Goal: Task Accomplishment & Management: Complete application form

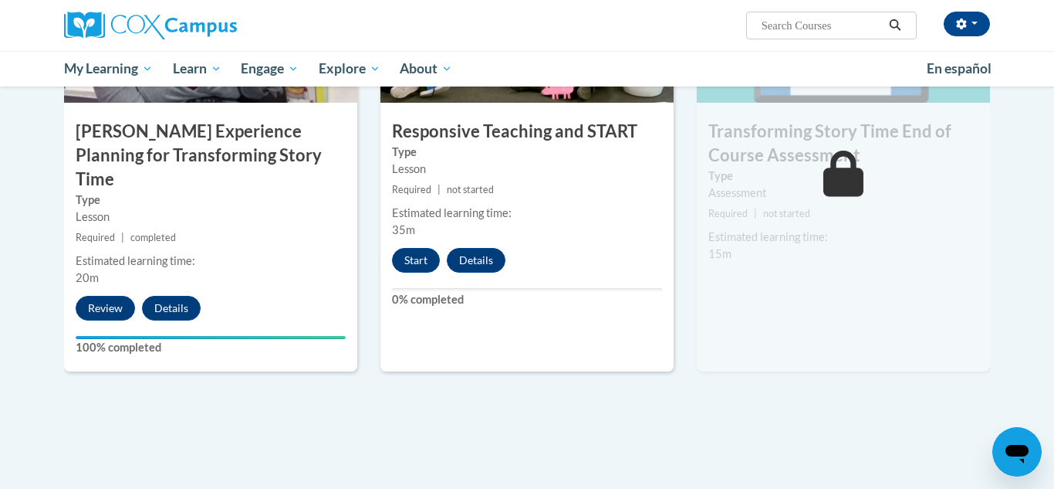
scroll to position [1334, 0]
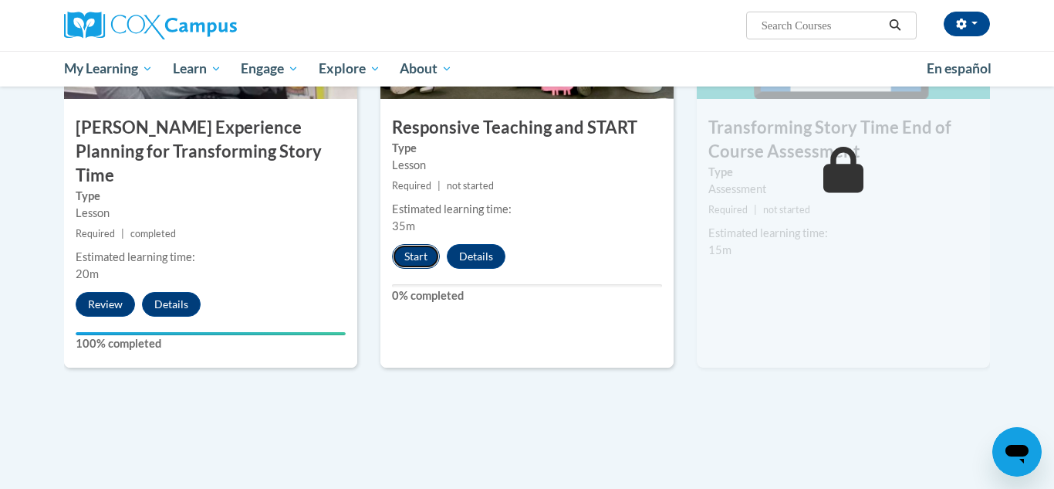
click at [423, 256] on button "Start" at bounding box center [416, 256] width 48 height 25
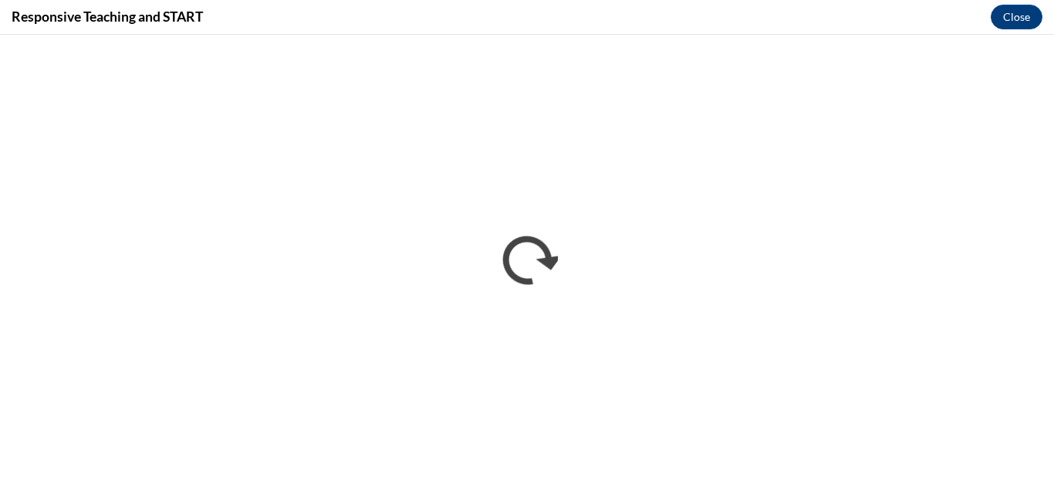
scroll to position [0, 0]
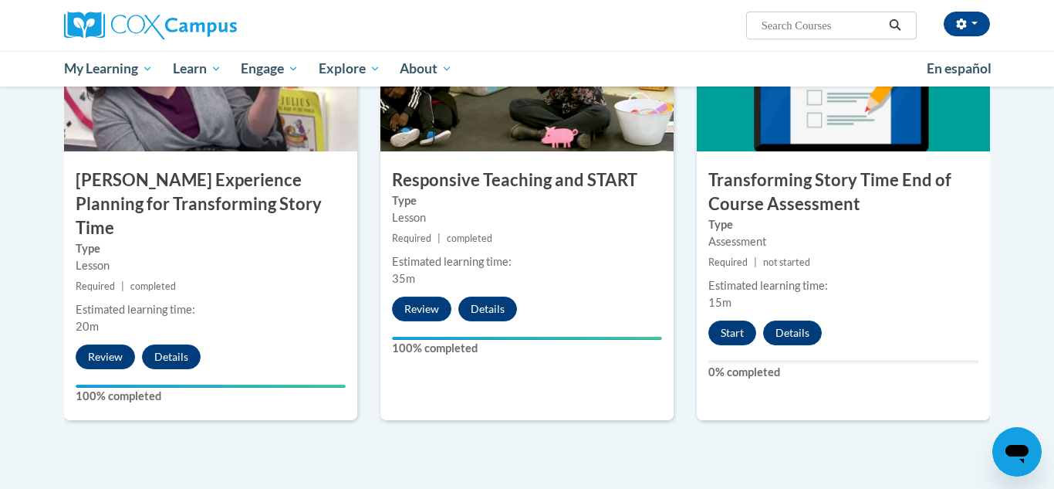
scroll to position [1288, 0]
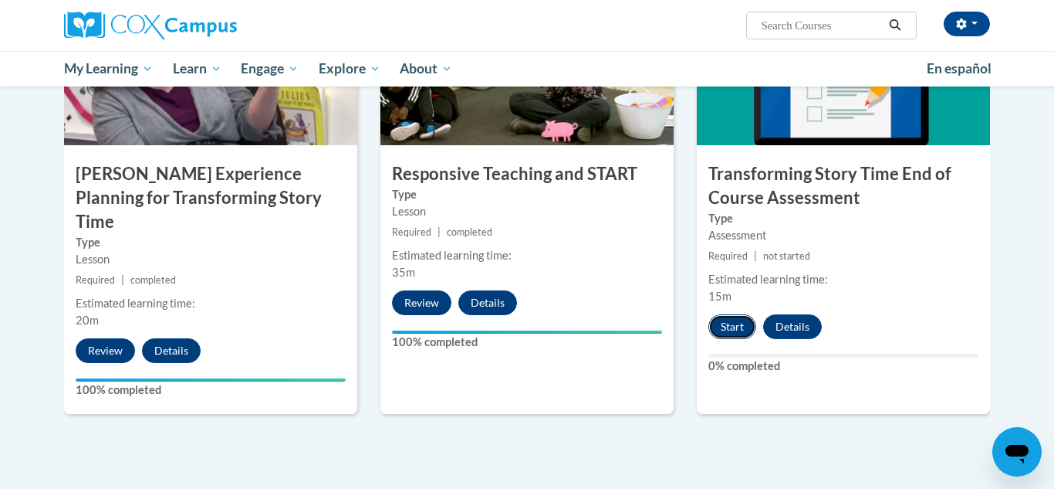
click at [730, 333] on button "Start" at bounding box center [733, 326] width 48 height 25
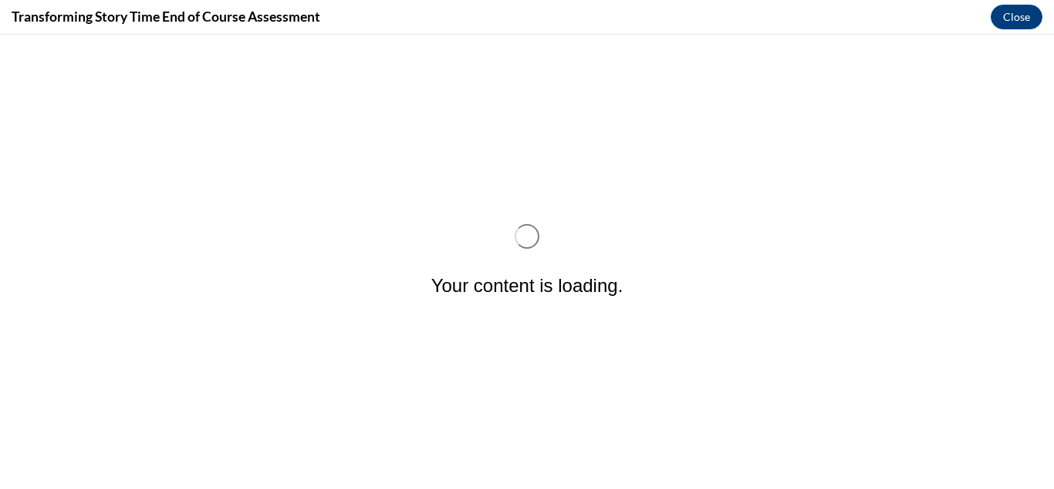
scroll to position [0, 0]
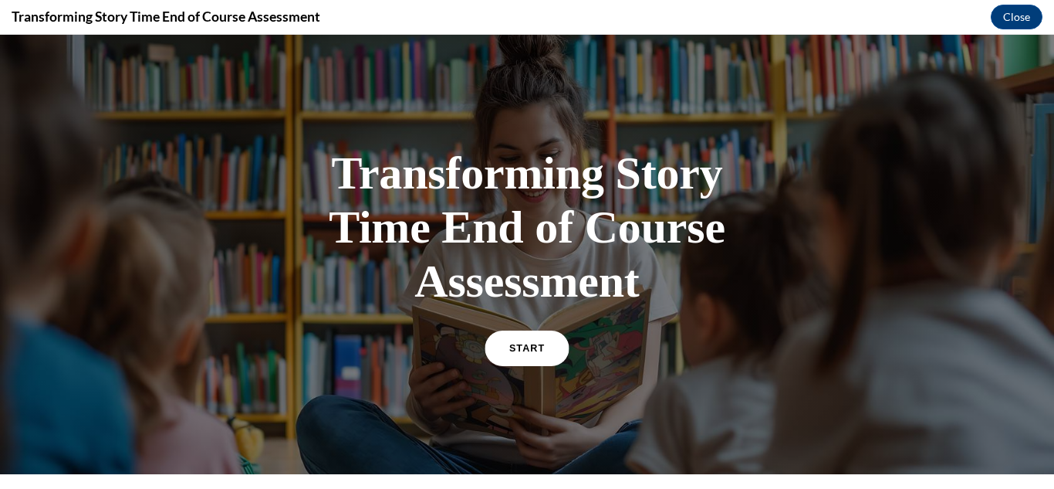
click at [547, 351] on link "START" at bounding box center [527, 348] width 84 height 36
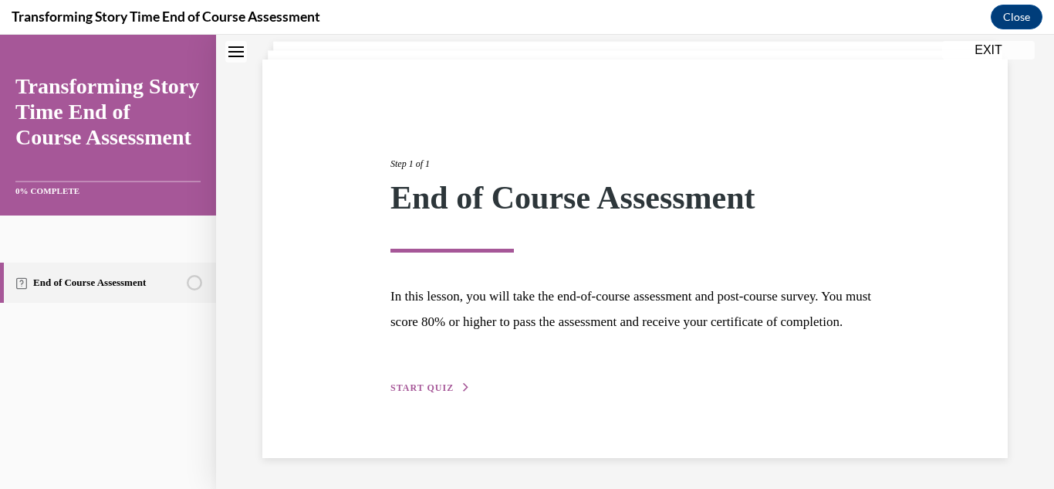
scroll to position [119, 0]
click at [432, 390] on span "START QUIZ" at bounding box center [422, 387] width 63 height 11
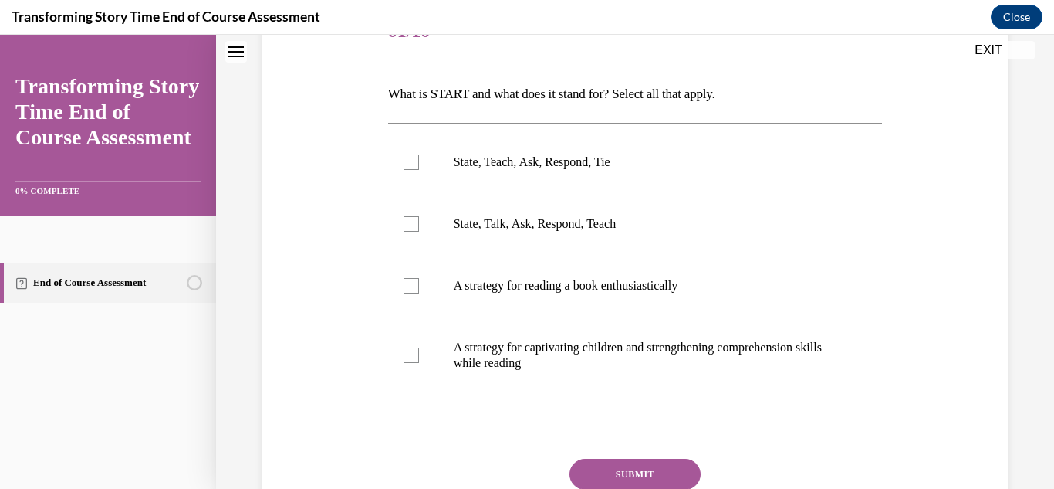
scroll to position [222, 0]
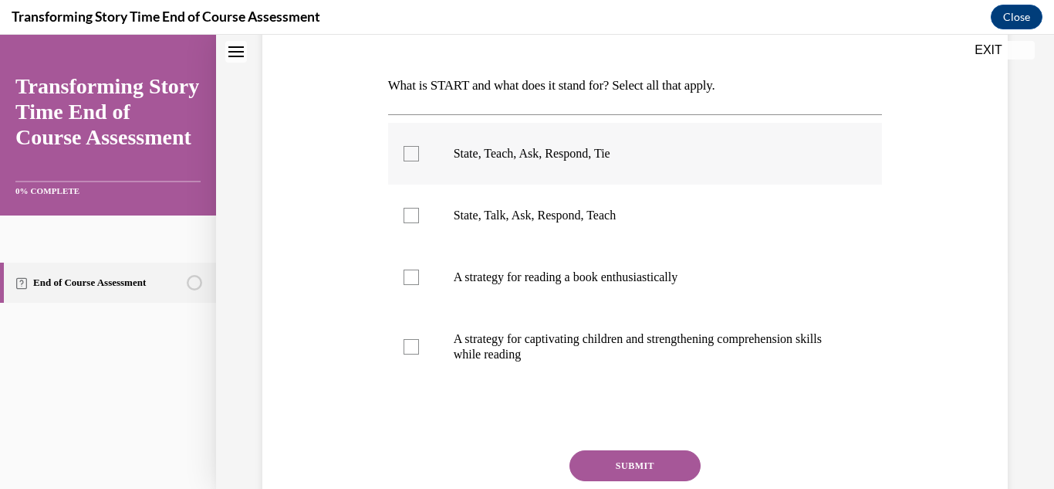
click at [415, 154] on div at bounding box center [411, 153] width 15 height 15
click at [415, 154] on input "State, Teach, Ask, Respond, Tie" at bounding box center [411, 153] width 15 height 15
checkbox input "true"
click at [411, 347] on div at bounding box center [411, 346] width 15 height 15
click at [411, 347] on input "A strategy for captivating children and strengthening comprehension skills whil…" at bounding box center [411, 346] width 15 height 15
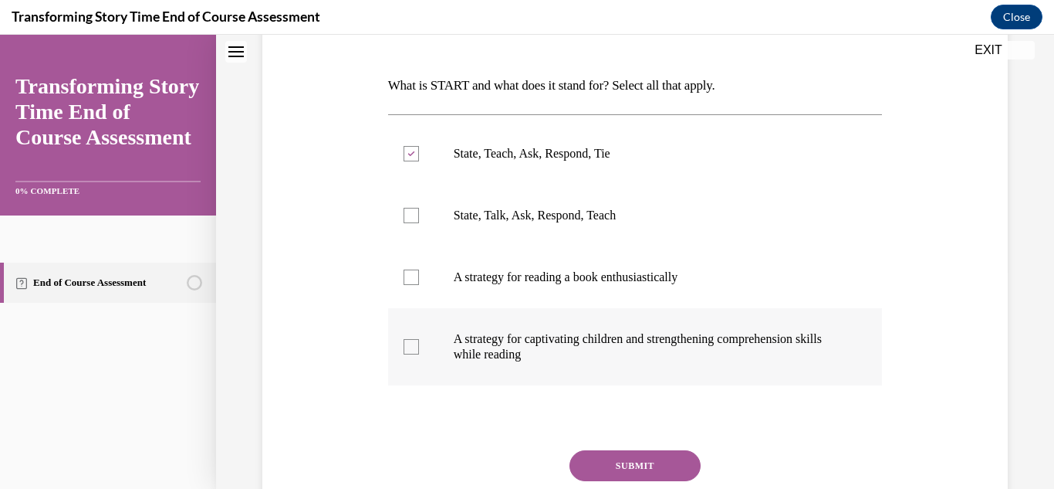
checkbox input "true"
click at [653, 460] on button "SUBMIT" at bounding box center [635, 465] width 131 height 31
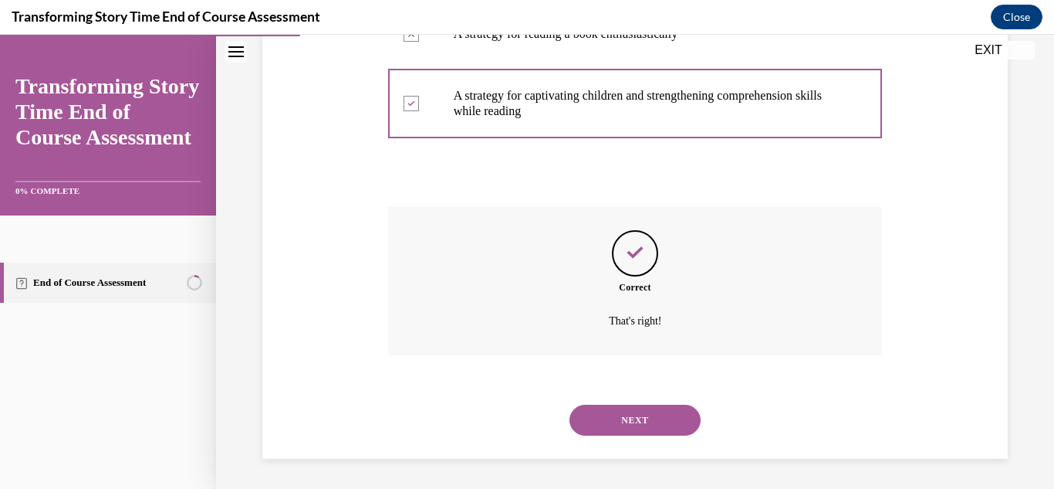
scroll to position [465, 0]
click at [654, 419] on button "NEXT" at bounding box center [635, 419] width 131 height 31
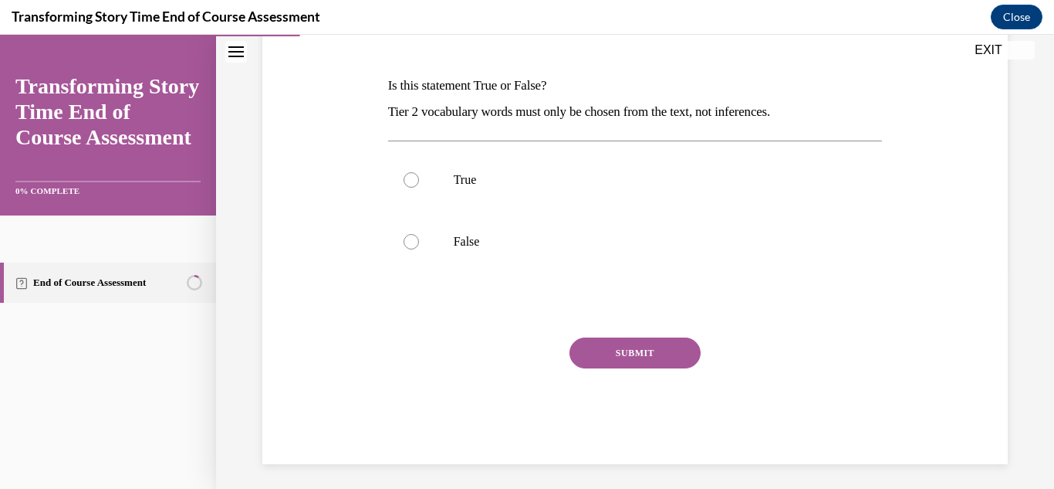
scroll to position [228, 0]
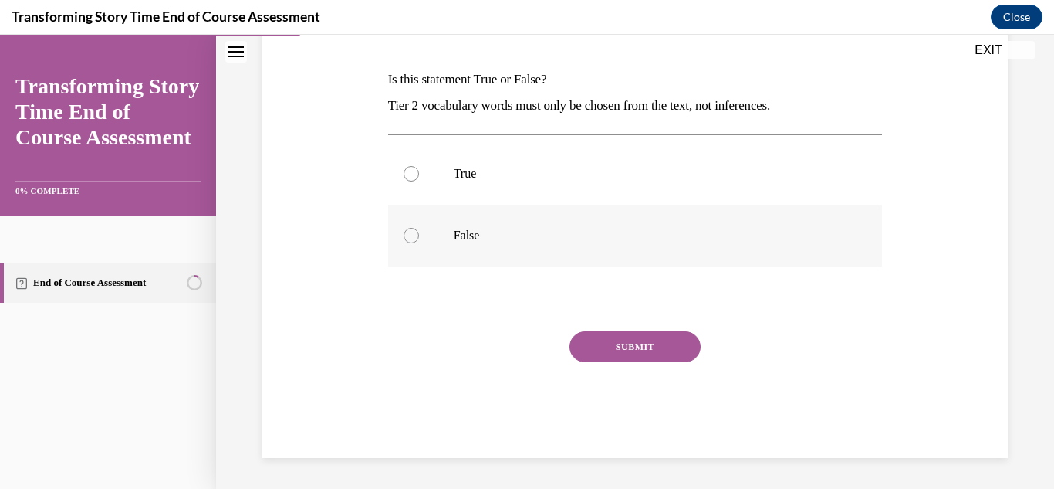
click at [415, 237] on div at bounding box center [411, 235] width 15 height 15
click at [415, 237] on input "False" at bounding box center [411, 235] width 15 height 15
radio input "true"
click at [641, 351] on button "SUBMIT" at bounding box center [635, 346] width 131 height 31
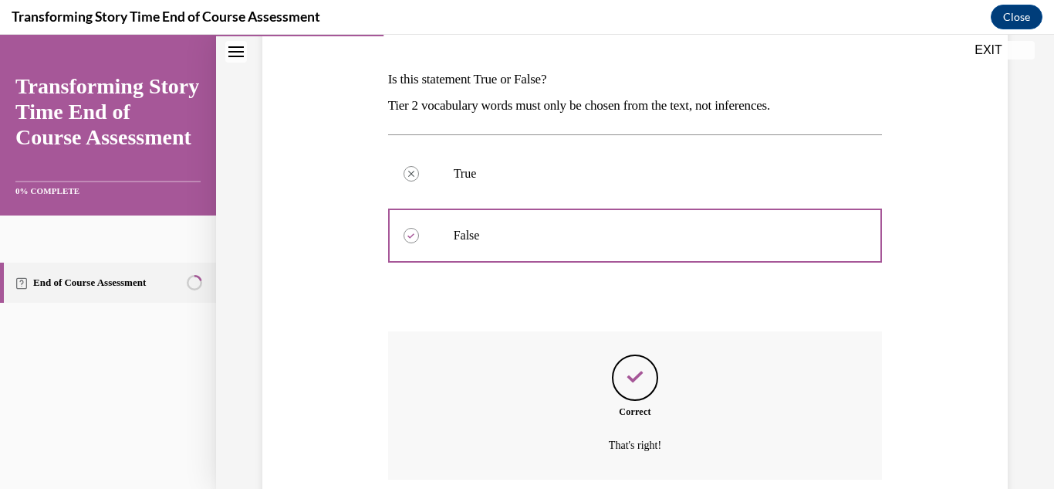
scroll to position [353, 0]
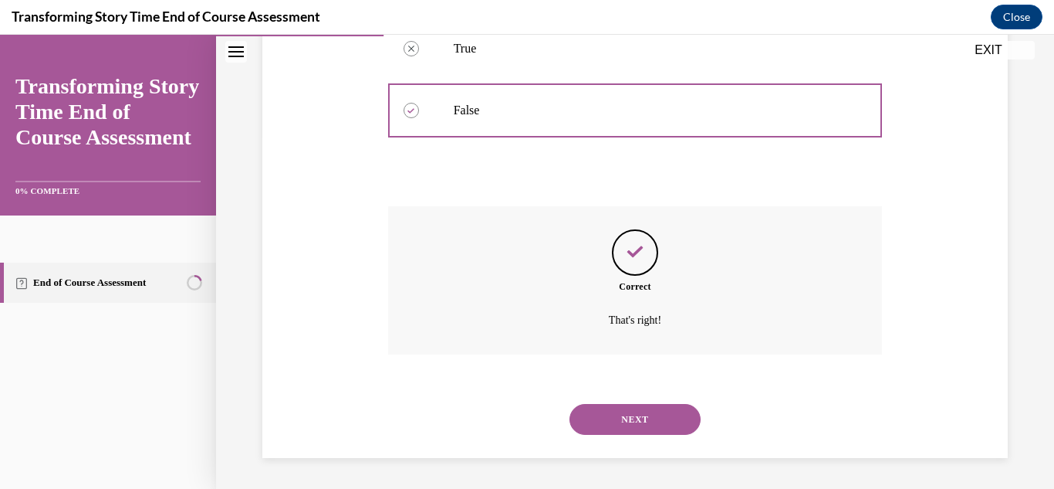
click at [639, 421] on button "NEXT" at bounding box center [635, 419] width 131 height 31
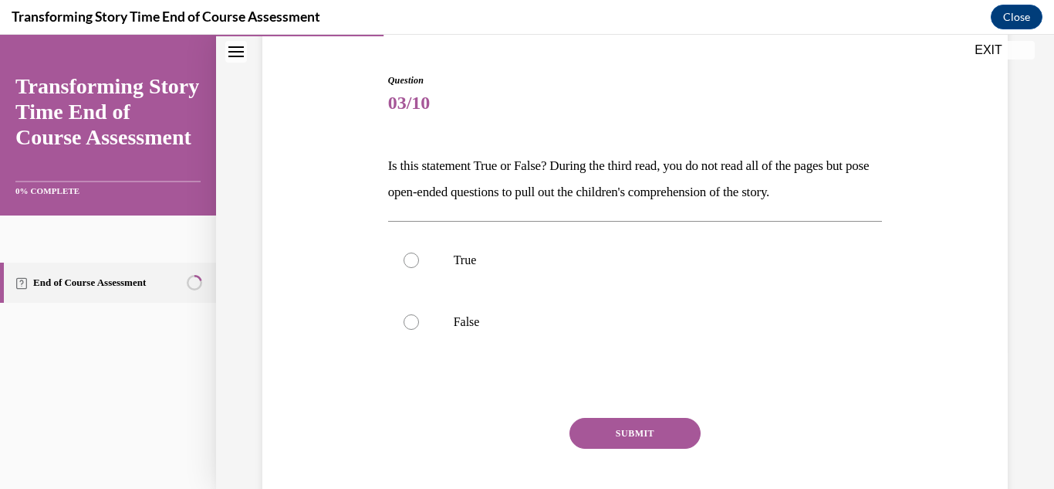
scroll to position [142, 0]
click at [416, 268] on label "True" at bounding box center [635, 259] width 495 height 62
click at [416, 267] on input "True" at bounding box center [411, 259] width 15 height 15
radio input "true"
click at [632, 432] on button "SUBMIT" at bounding box center [635, 432] width 131 height 31
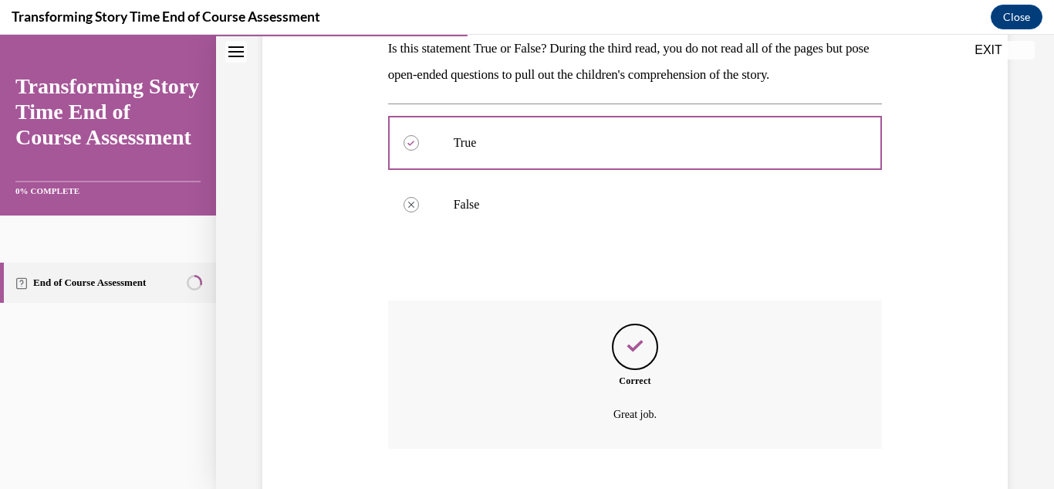
scroll to position [353, 0]
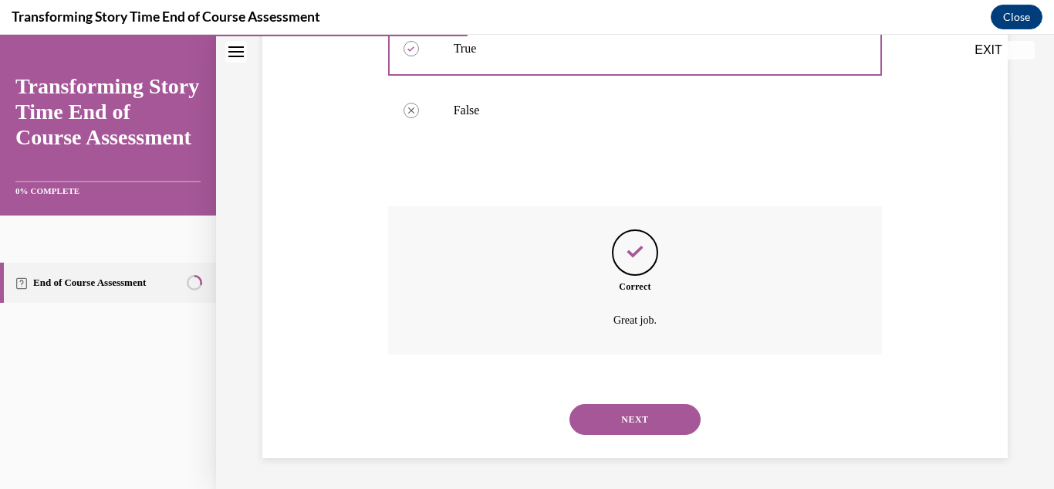
click at [641, 418] on button "NEXT" at bounding box center [635, 419] width 131 height 31
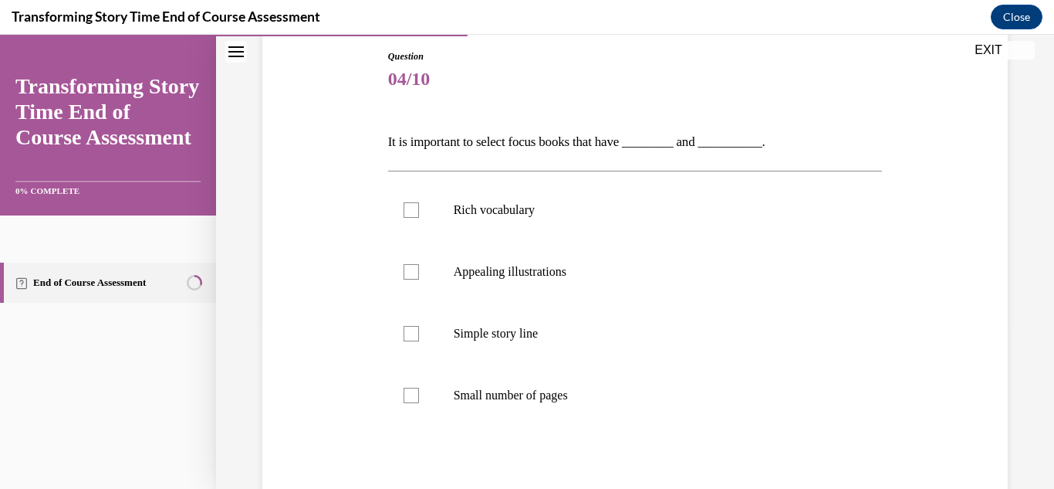
scroll to position [171, 0]
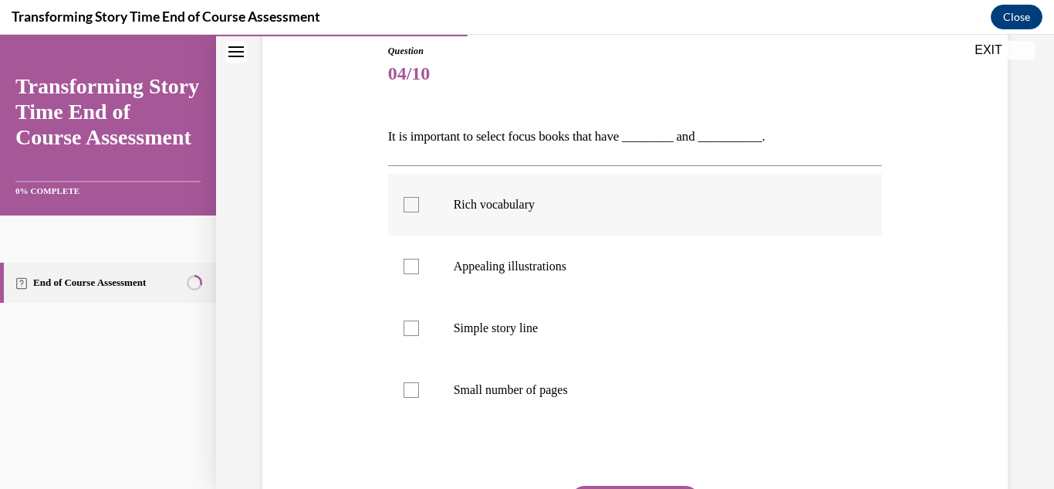
click at [409, 207] on div at bounding box center [411, 204] width 15 height 15
click at [409, 207] on input "Rich vocabulary" at bounding box center [411, 204] width 15 height 15
checkbox input "true"
click at [414, 327] on div at bounding box center [411, 327] width 15 height 15
click at [414, 327] on input "Simple story line" at bounding box center [411, 327] width 15 height 15
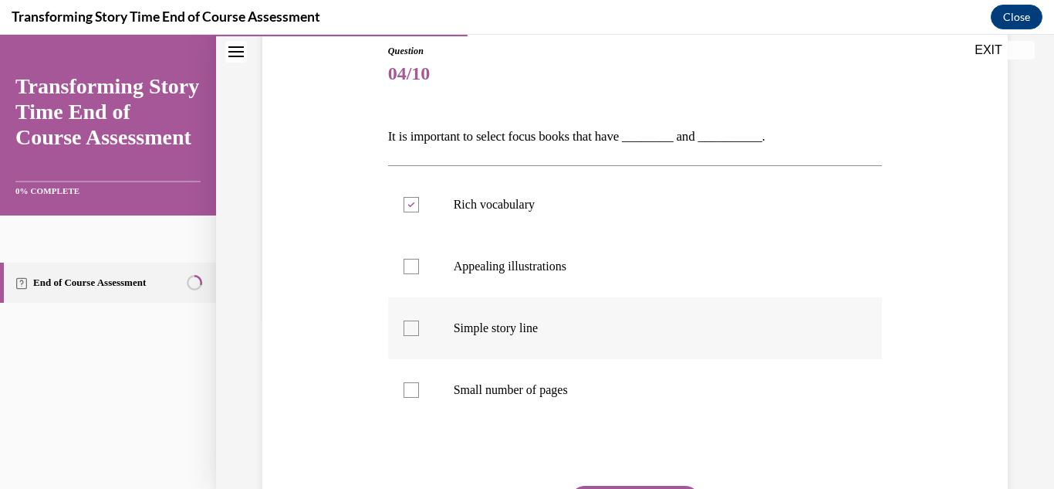
checkbox input "true"
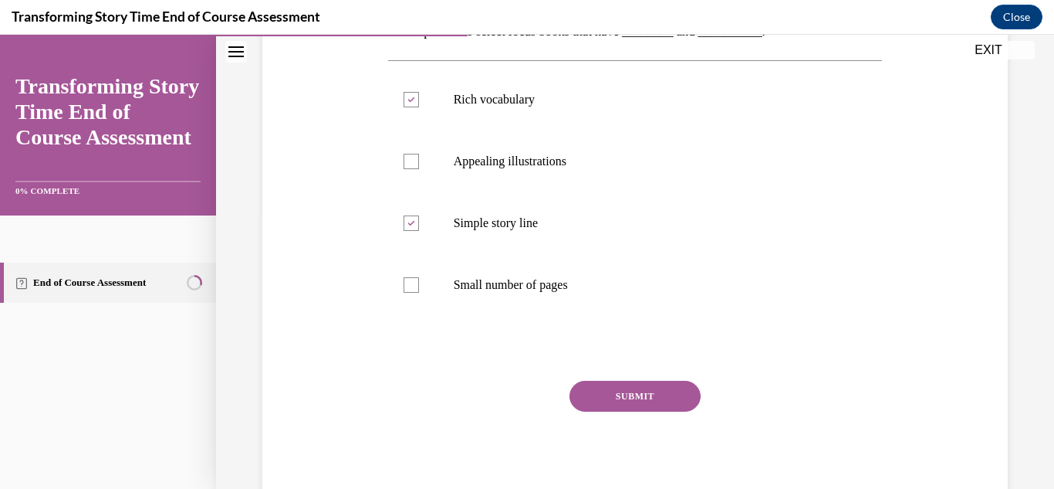
scroll to position [279, 0]
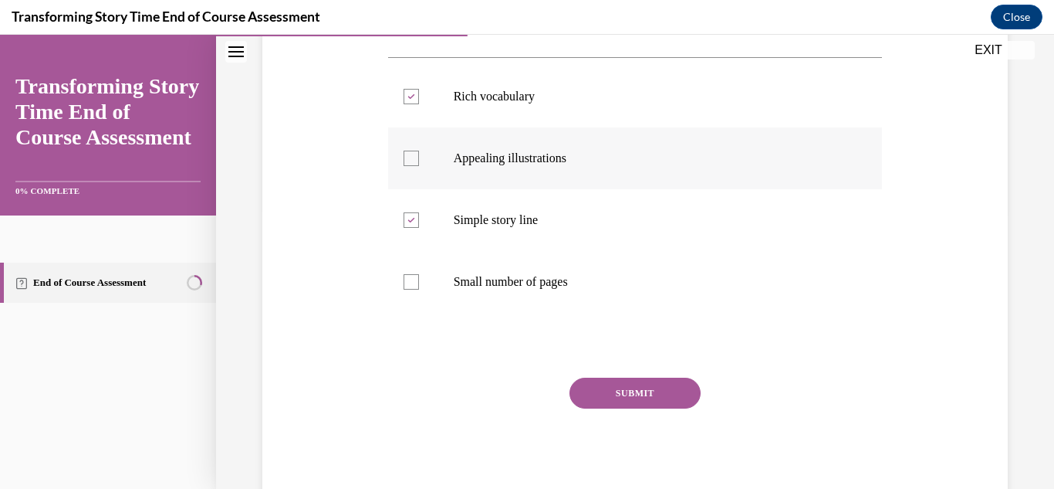
click at [413, 158] on div at bounding box center [411, 158] width 15 height 15
click at [413, 158] on input "Appealing illustrations" at bounding box center [411, 158] width 15 height 15
click at [408, 159] on icon at bounding box center [411, 158] width 7 height 5
click at [408, 159] on input "Appealing illustrations" at bounding box center [411, 158] width 15 height 15
checkbox input "false"
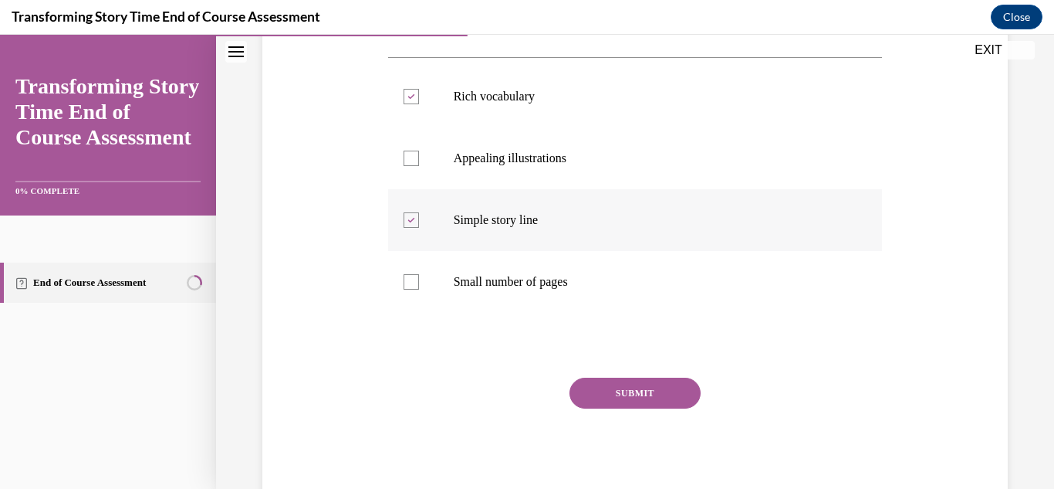
click at [406, 222] on div at bounding box center [411, 219] width 15 height 15
click at [406, 222] on input "Simple story line" at bounding box center [411, 219] width 15 height 15
click at [415, 218] on div at bounding box center [411, 219] width 15 height 15
click at [415, 218] on input "Simple story line" at bounding box center [411, 219] width 15 height 15
checkbox input "true"
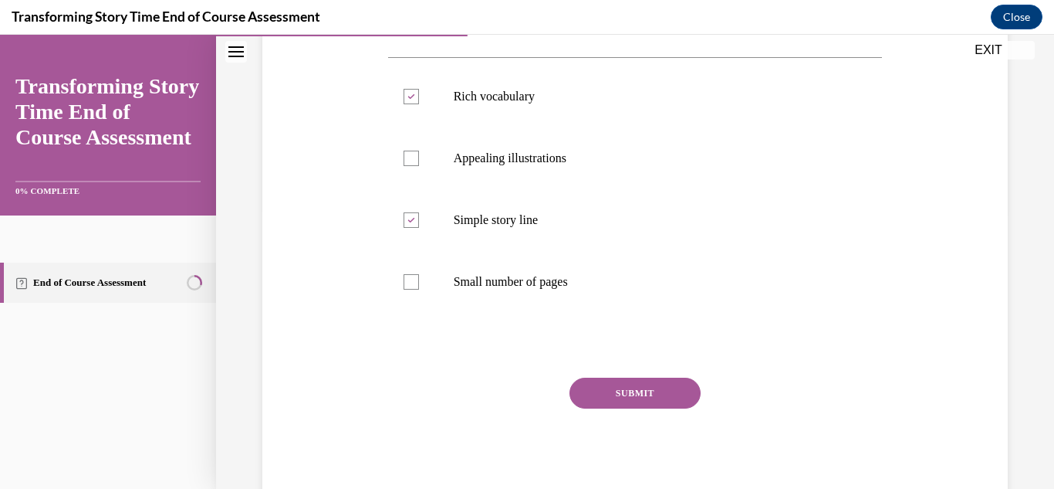
click at [655, 386] on button "SUBMIT" at bounding box center [635, 392] width 131 height 31
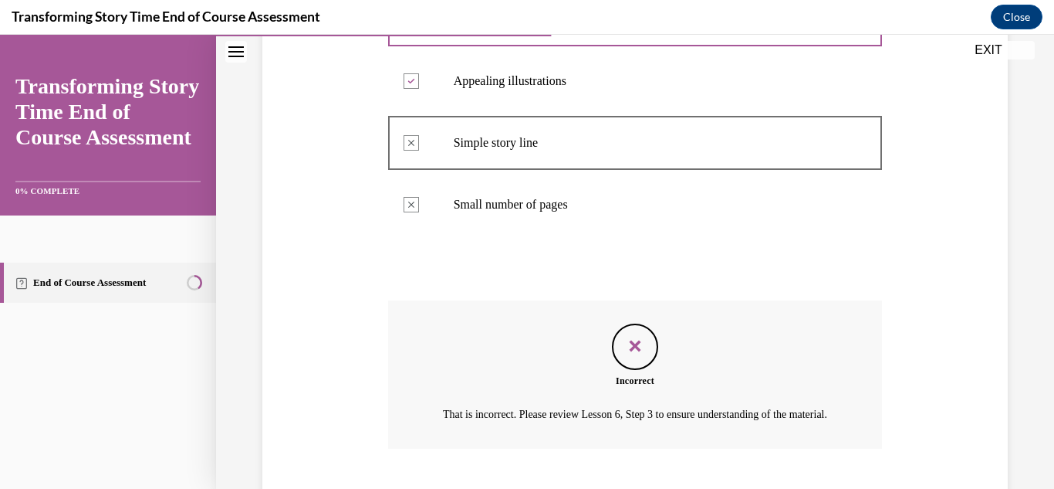
scroll to position [469, 0]
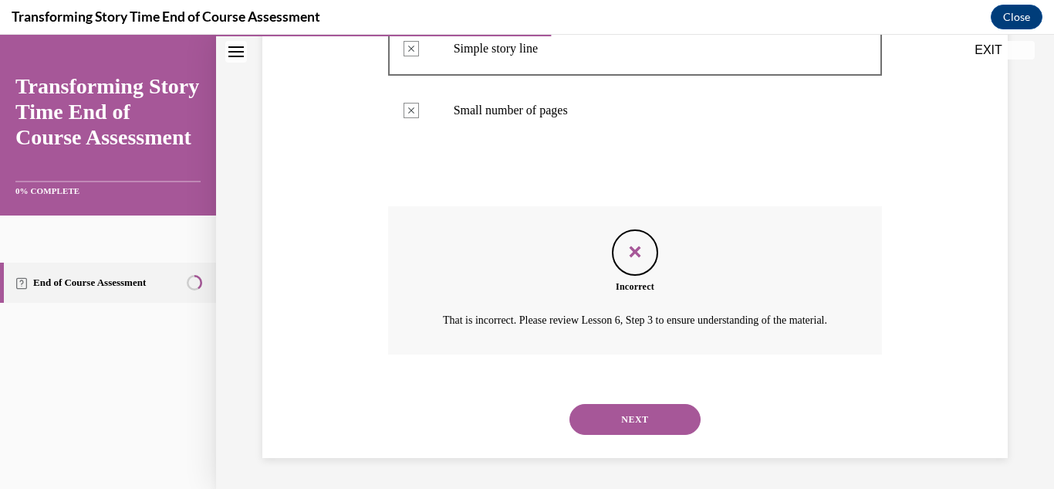
click at [652, 418] on button "NEXT" at bounding box center [635, 419] width 131 height 31
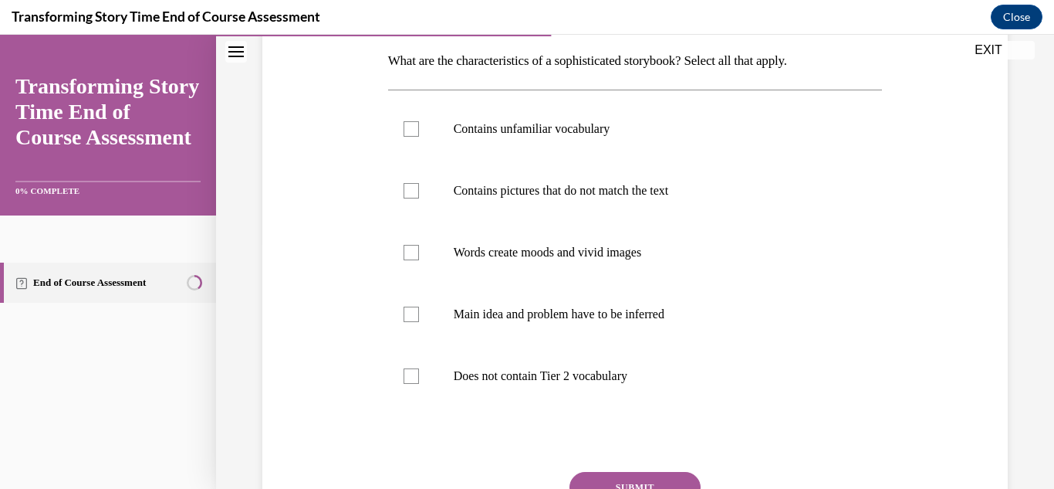
scroll to position [248, 0]
click at [410, 254] on div at bounding box center [411, 250] width 15 height 15
click at [410, 254] on input "Words create moods and vivid images" at bounding box center [411, 250] width 15 height 15
checkbox input "true"
click at [415, 309] on div at bounding box center [411, 312] width 15 height 15
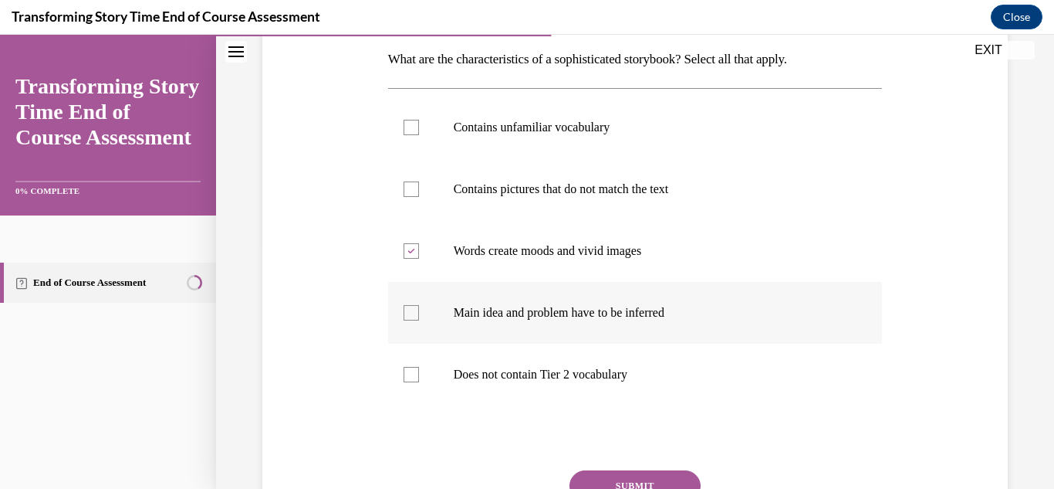
click at [415, 309] on input "Main idea and problem have to be inferred" at bounding box center [411, 312] width 15 height 15
checkbox input "true"
click at [625, 481] on button "SUBMIT" at bounding box center [635, 485] width 131 height 31
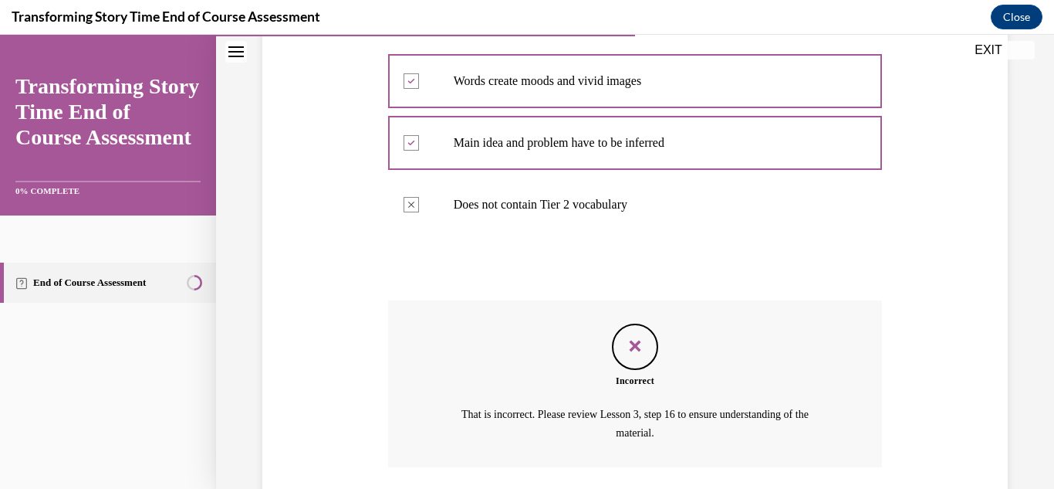
scroll to position [530, 0]
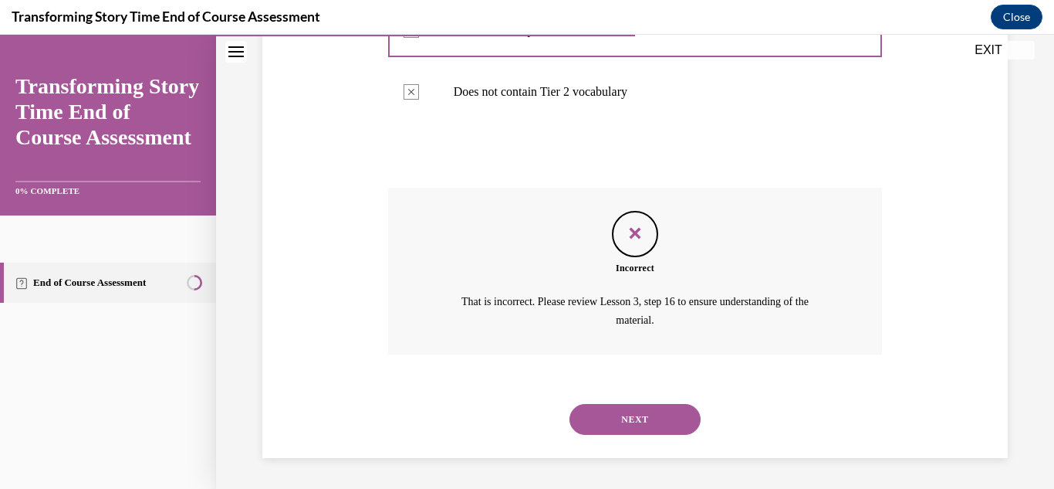
click at [635, 421] on button "NEXT" at bounding box center [635, 419] width 131 height 31
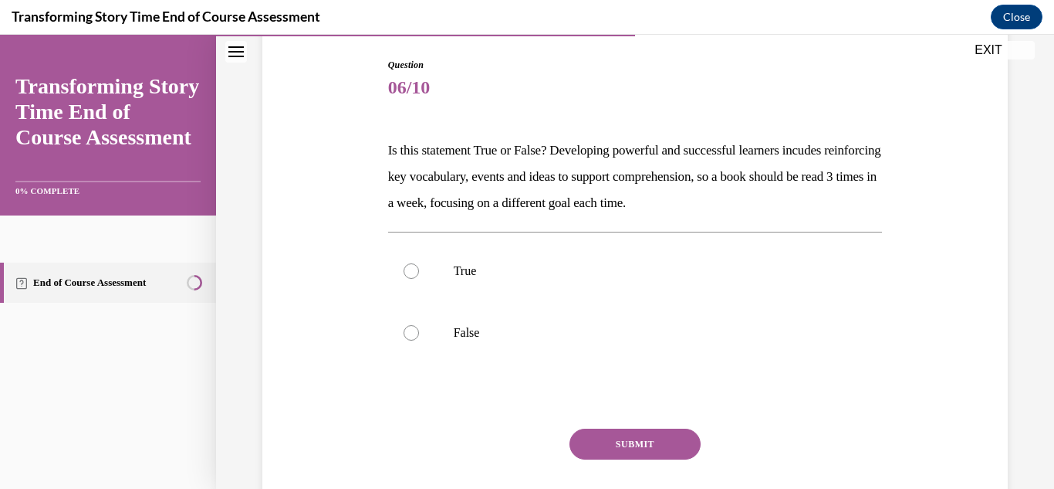
scroll to position [158, 0]
click at [409, 272] on div at bounding box center [411, 269] width 15 height 15
click at [409, 272] on input "True" at bounding box center [411, 269] width 15 height 15
radio input "true"
click at [609, 445] on button "SUBMIT" at bounding box center [635, 442] width 131 height 31
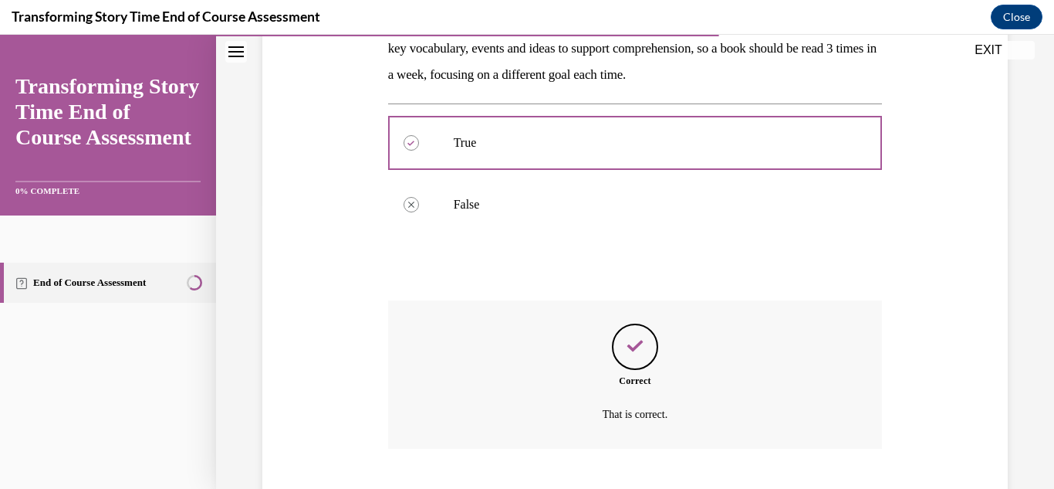
scroll to position [379, 0]
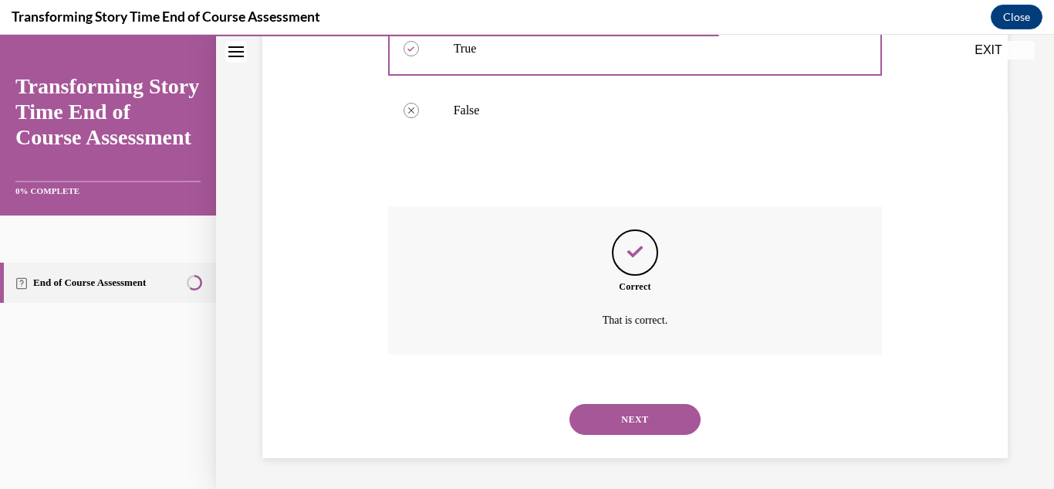
click at [628, 421] on button "NEXT" at bounding box center [635, 419] width 131 height 31
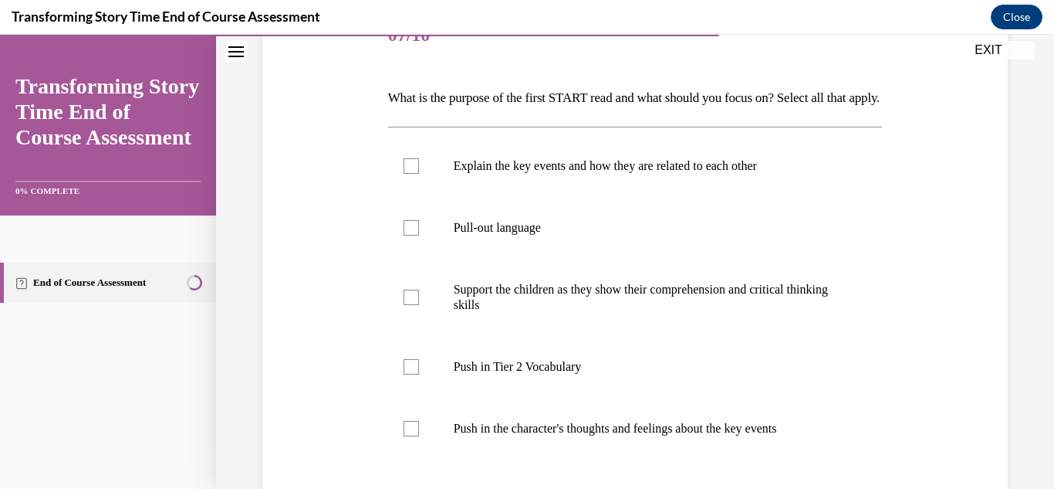
scroll to position [208, 0]
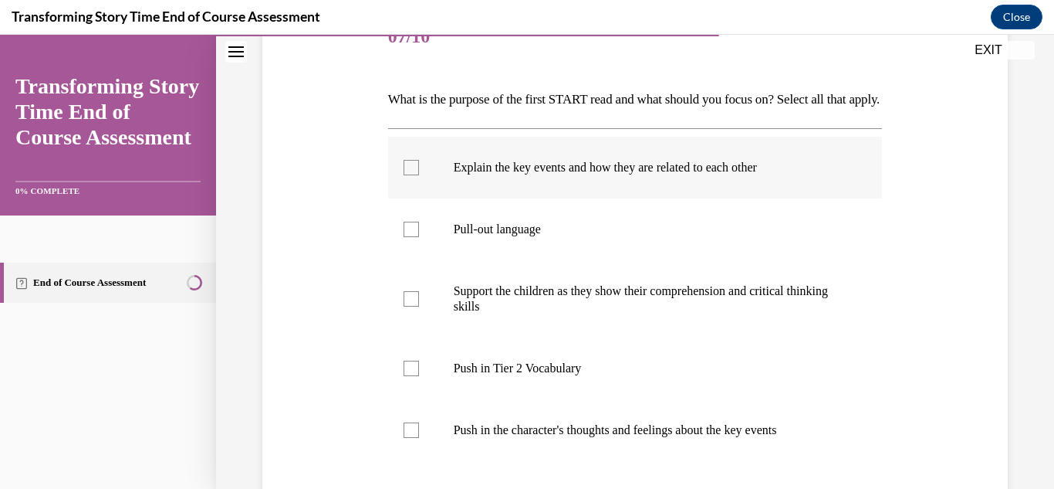
click at [411, 175] on div at bounding box center [411, 167] width 15 height 15
click at [411, 175] on input "Explain the key events and how they are related to each other" at bounding box center [411, 167] width 15 height 15
checkbox input "true"
click at [413, 376] on div at bounding box center [411, 368] width 15 height 15
click at [413, 376] on input "Push in Tier 2 Vocabulary" at bounding box center [411, 368] width 15 height 15
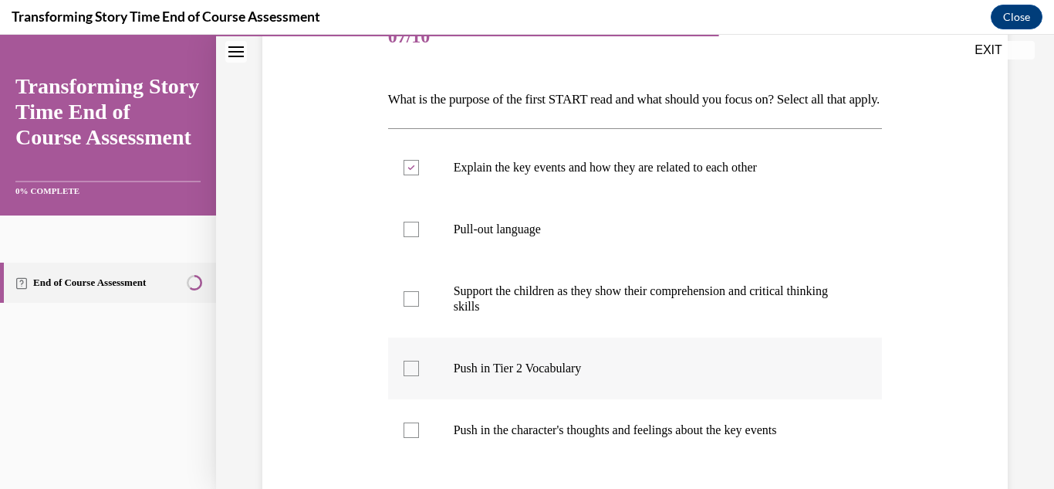
checkbox input "true"
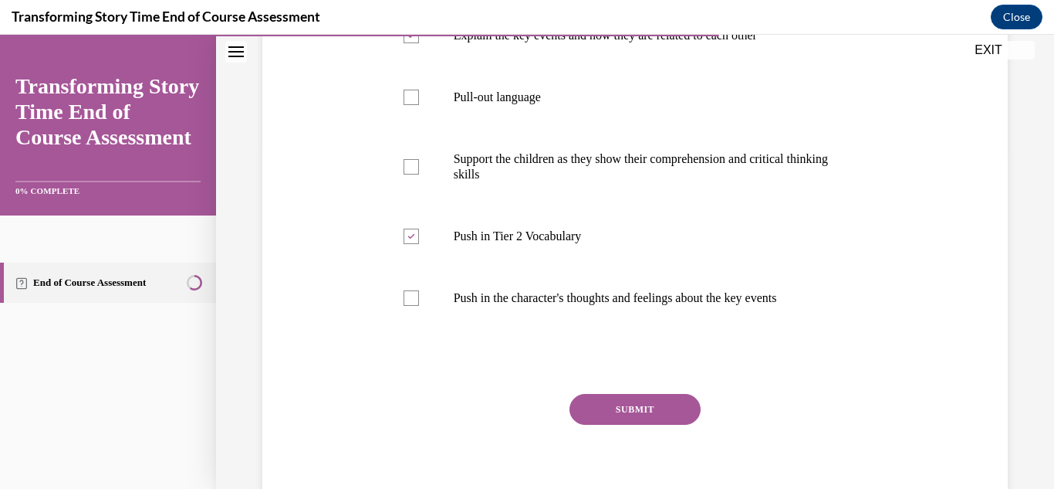
scroll to position [361, 0]
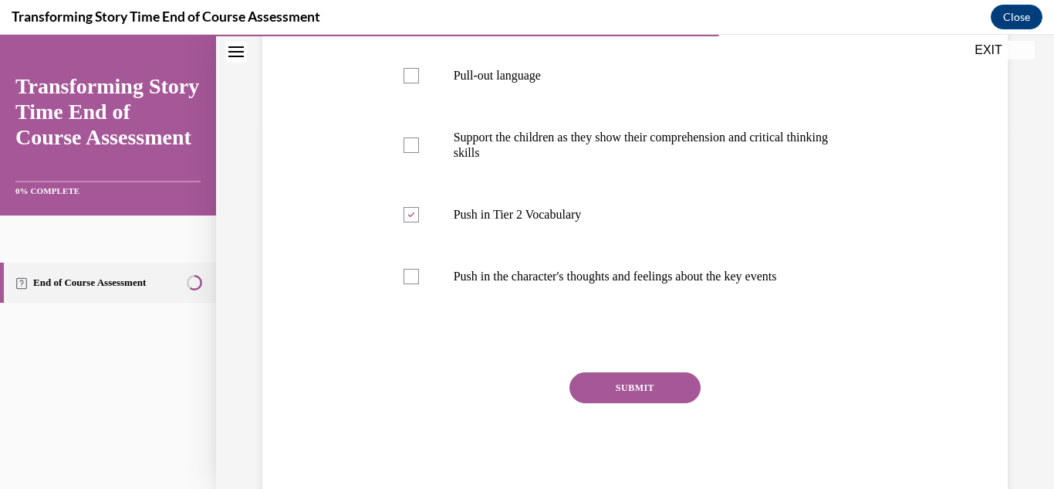
click at [660, 403] on button "SUBMIT" at bounding box center [635, 387] width 131 height 31
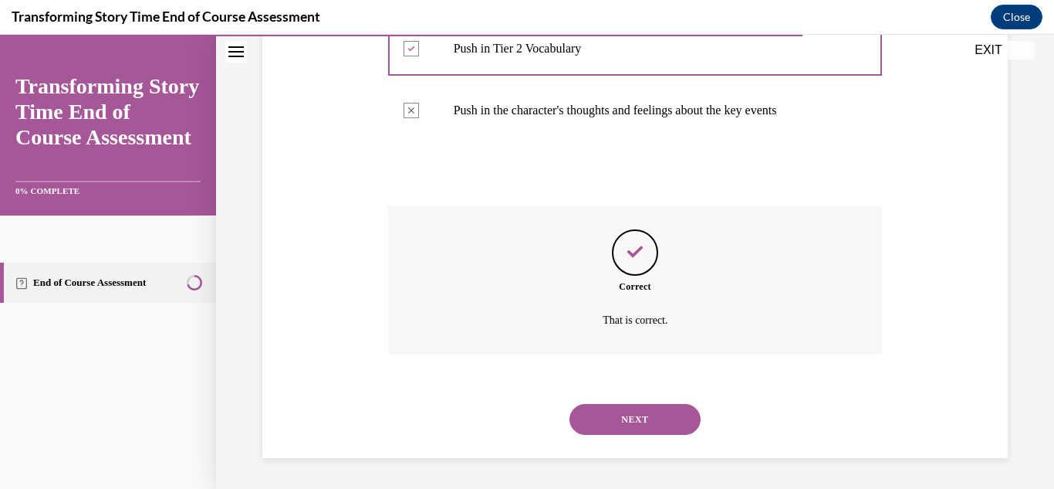
scroll to position [553, 0]
click at [660, 410] on button "NEXT" at bounding box center [635, 419] width 131 height 31
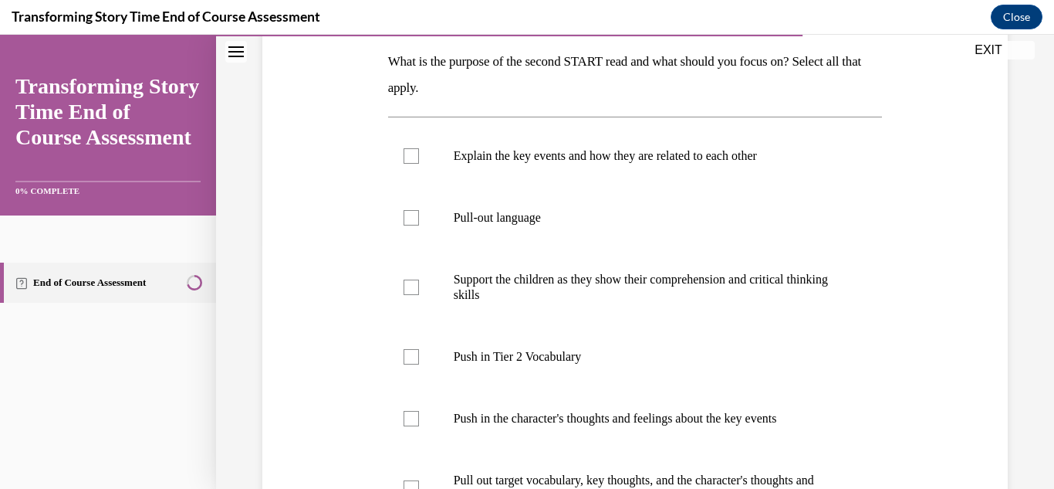
scroll to position [248, 0]
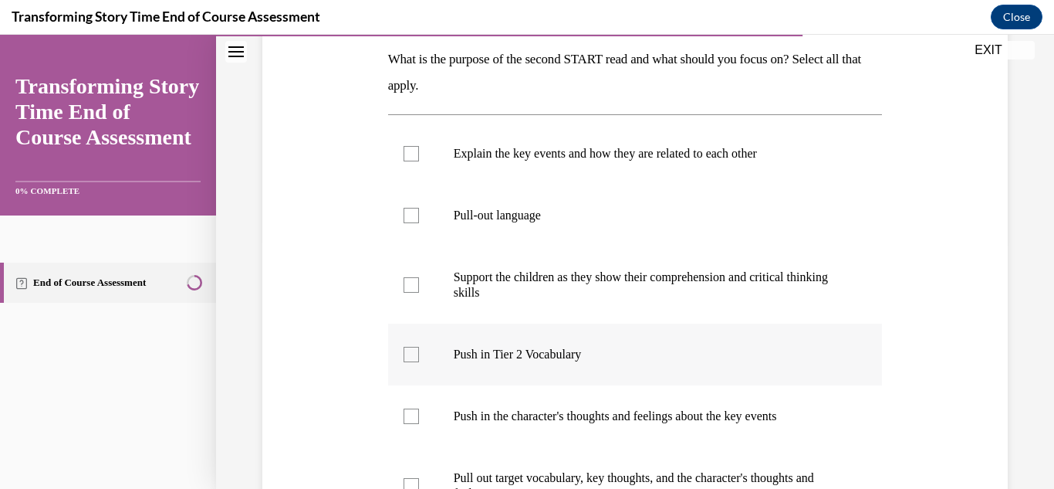
click at [411, 350] on div at bounding box center [411, 354] width 15 height 15
click at [411, 350] on input "Push in Tier 2 Vocabulary" at bounding box center [411, 354] width 15 height 15
checkbox input "true"
click at [415, 415] on div at bounding box center [411, 415] width 15 height 15
click at [415, 415] on input "Push in the character's thoughts and feelings about the key events" at bounding box center [411, 415] width 15 height 15
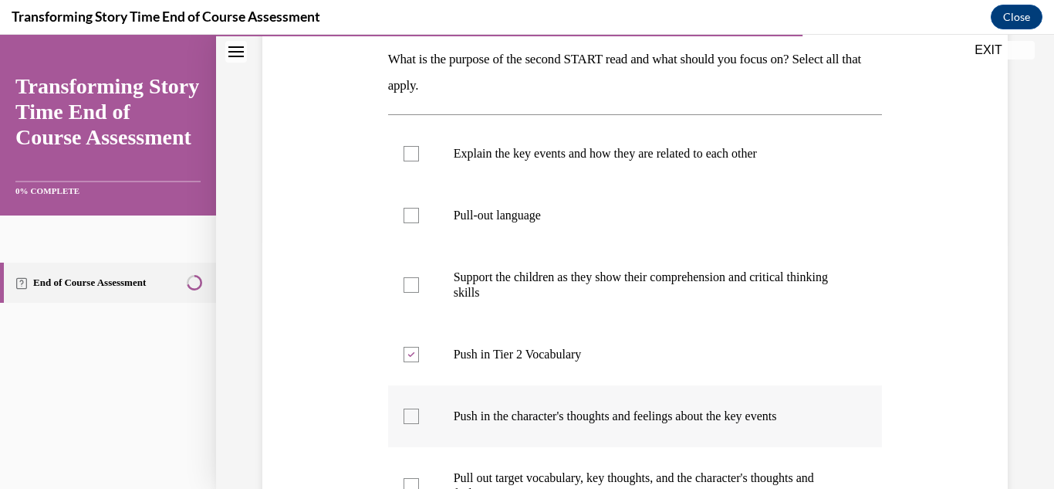
checkbox input "true"
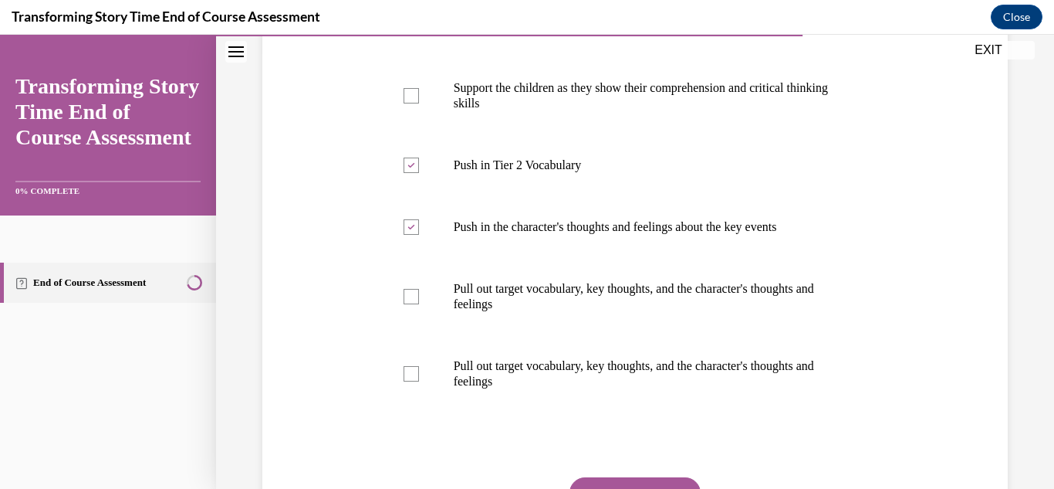
scroll to position [438, 0]
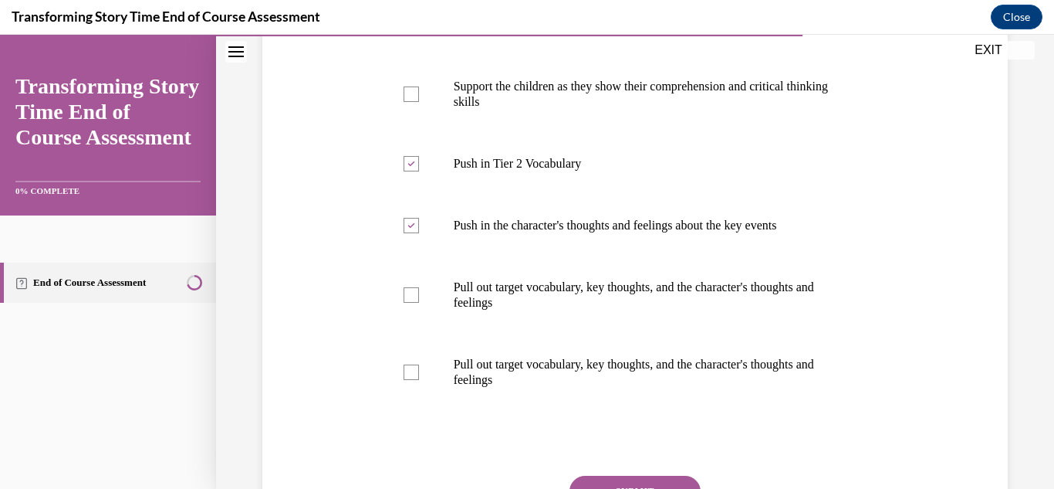
click at [633, 479] on button "SUBMIT" at bounding box center [635, 491] width 131 height 31
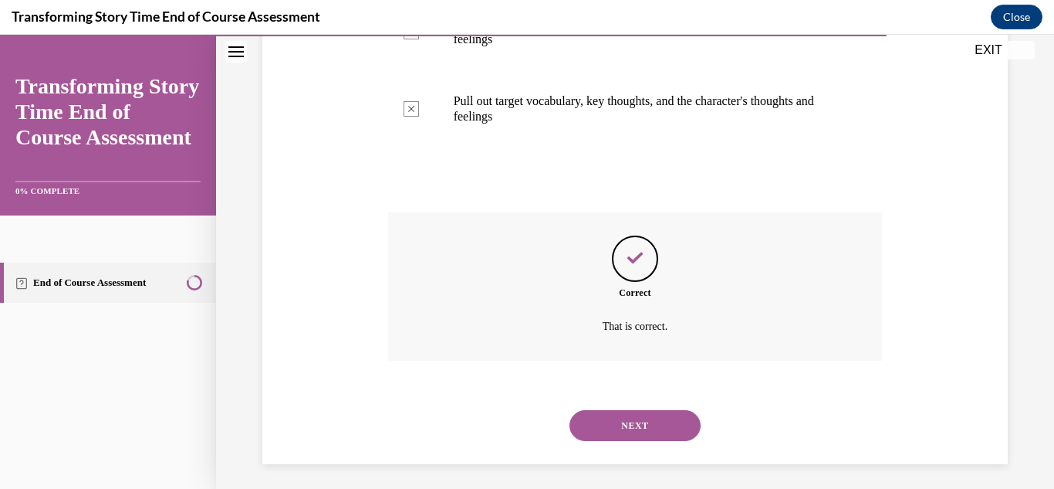
scroll to position [708, 0]
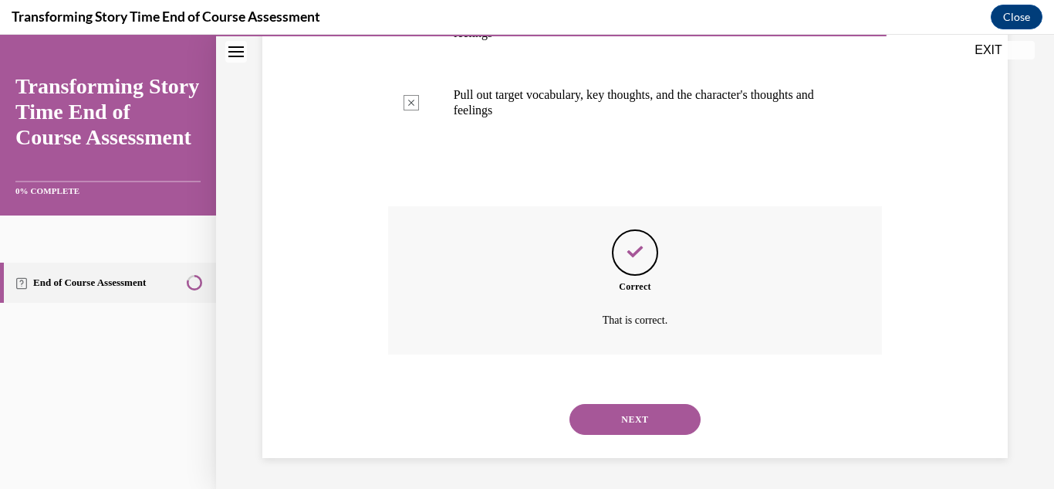
click at [633, 419] on button "NEXT" at bounding box center [635, 419] width 131 height 31
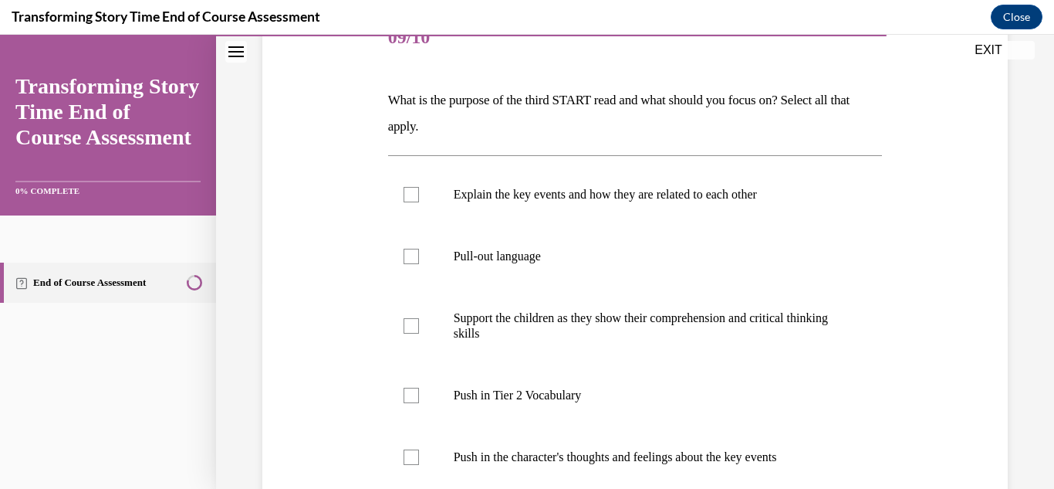
scroll to position [210, 0]
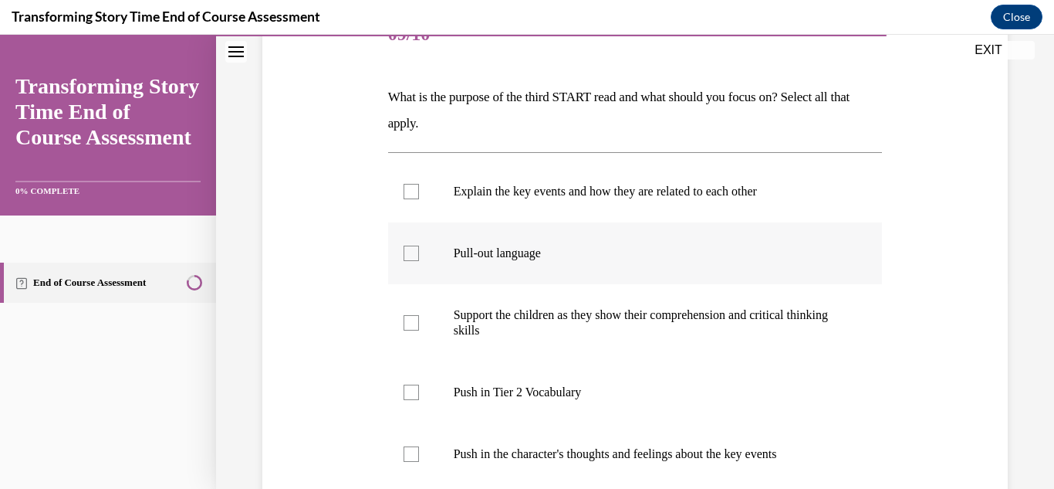
click at [411, 254] on div at bounding box center [411, 252] width 15 height 15
click at [411, 254] on input "Pull-out language" at bounding box center [411, 252] width 15 height 15
checkbox input "true"
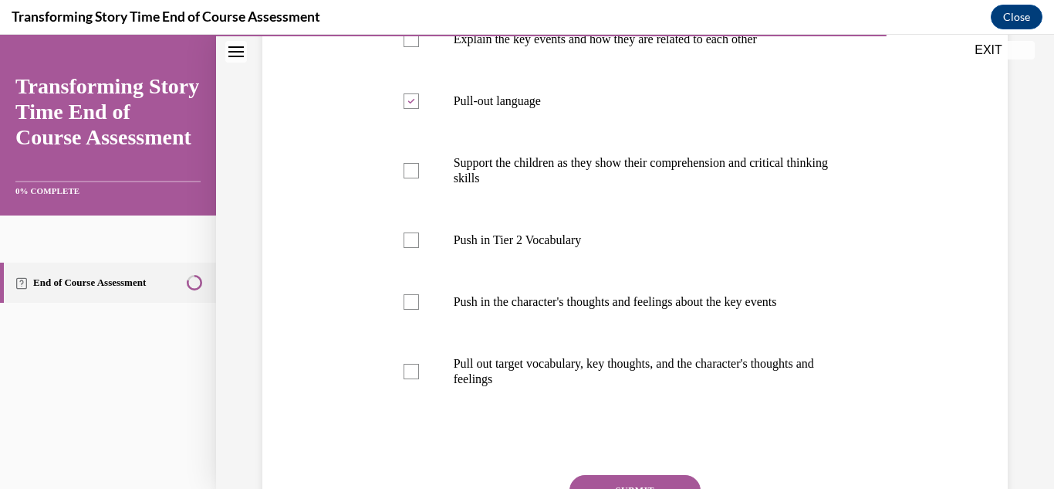
scroll to position [368, 0]
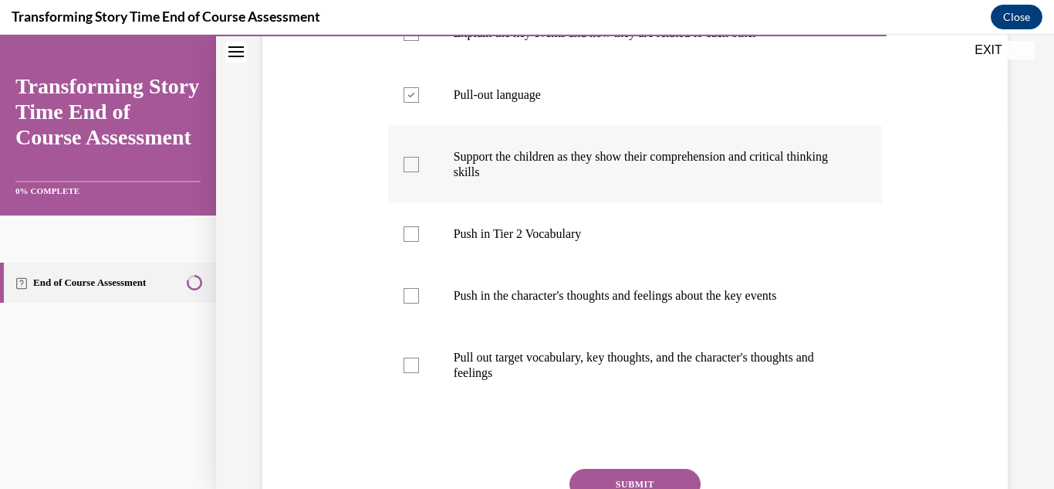
click at [411, 164] on div at bounding box center [411, 164] width 15 height 15
click at [411, 164] on input "Support the children as they show their comprehension and critical thinking ski…" at bounding box center [411, 164] width 15 height 15
checkbox input "true"
click at [410, 361] on div at bounding box center [411, 364] width 15 height 15
click at [410, 361] on input "Pull out target vocabulary, key thoughts, and the character's thoughts and feel…" at bounding box center [411, 364] width 15 height 15
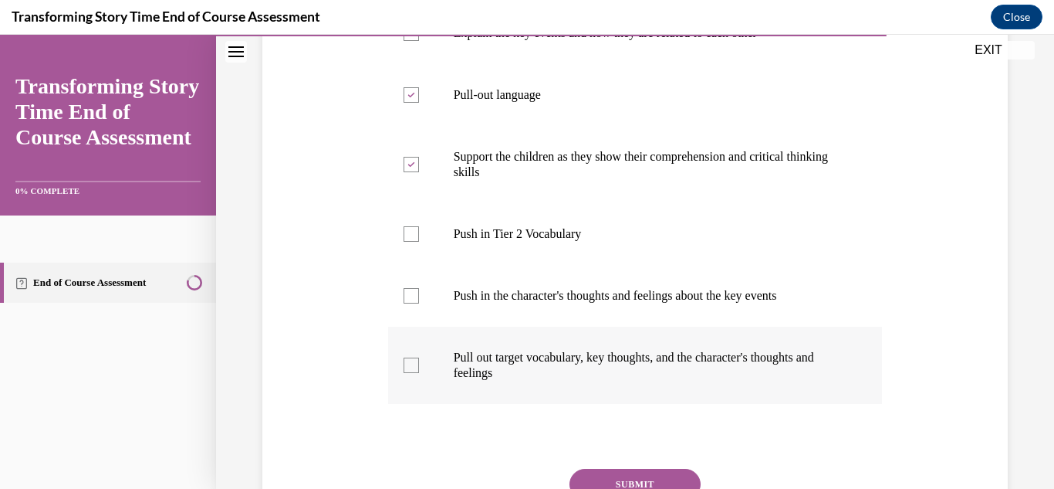
checkbox input "true"
click at [613, 474] on button "SUBMIT" at bounding box center [635, 484] width 131 height 31
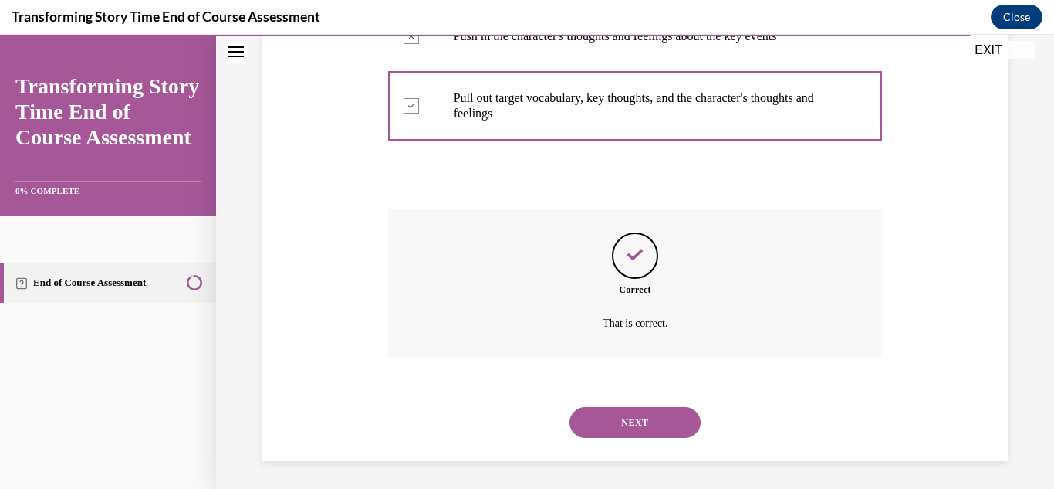
scroll to position [631, 0]
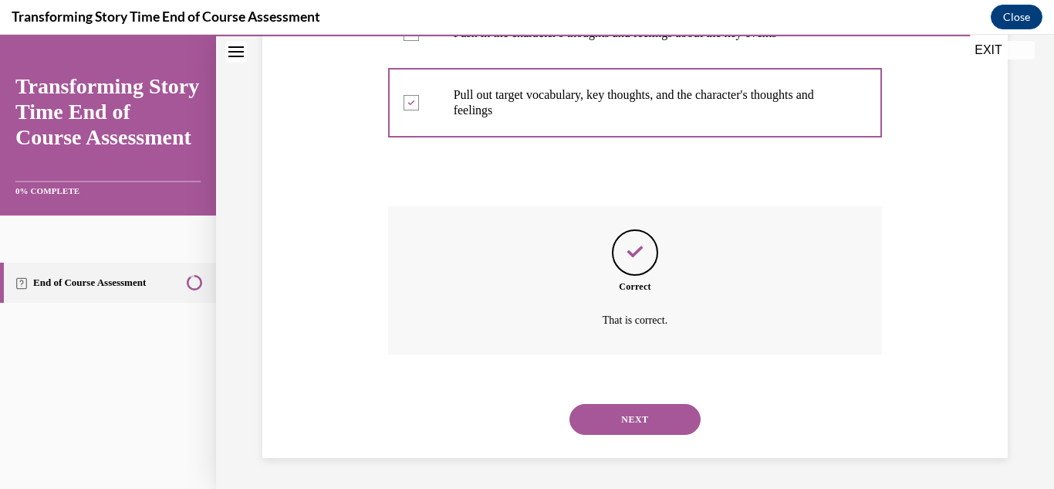
click at [629, 418] on button "NEXT" at bounding box center [635, 419] width 131 height 31
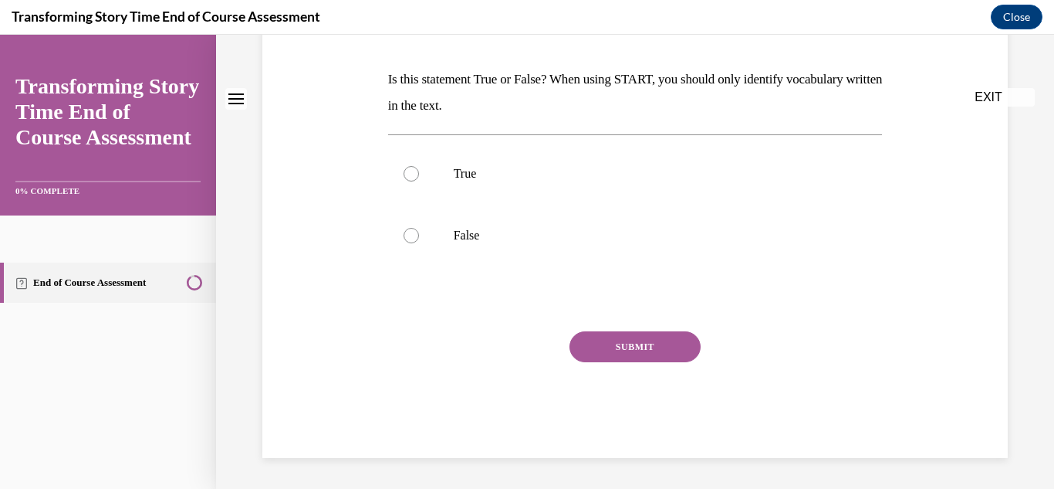
scroll to position [0, 0]
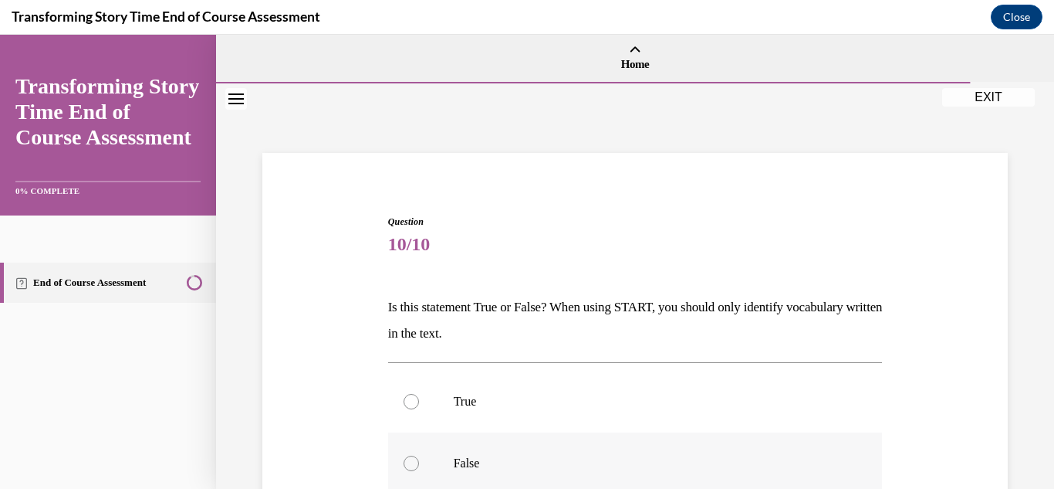
click at [414, 461] on div at bounding box center [411, 462] width 15 height 15
click at [414, 461] on input "False" at bounding box center [411, 462] width 15 height 15
radio input "true"
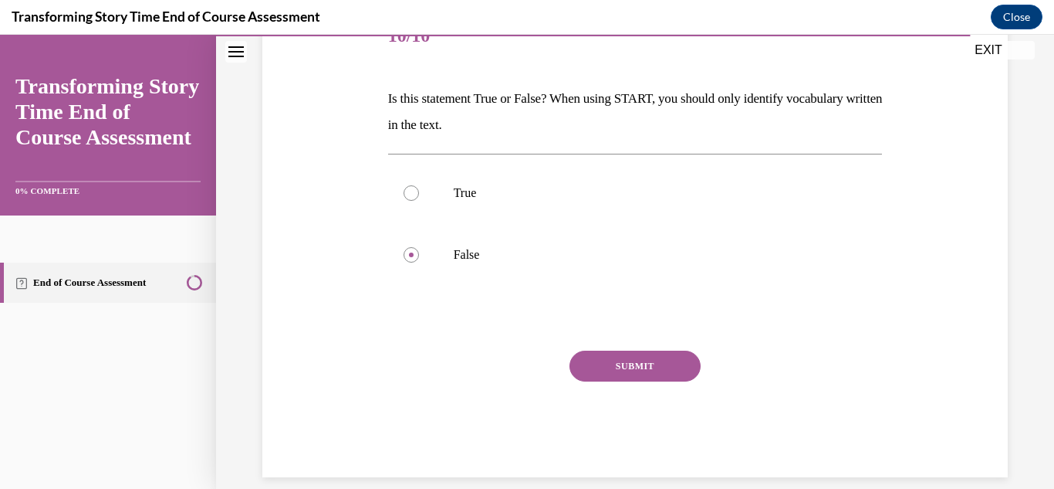
scroll to position [214, 0]
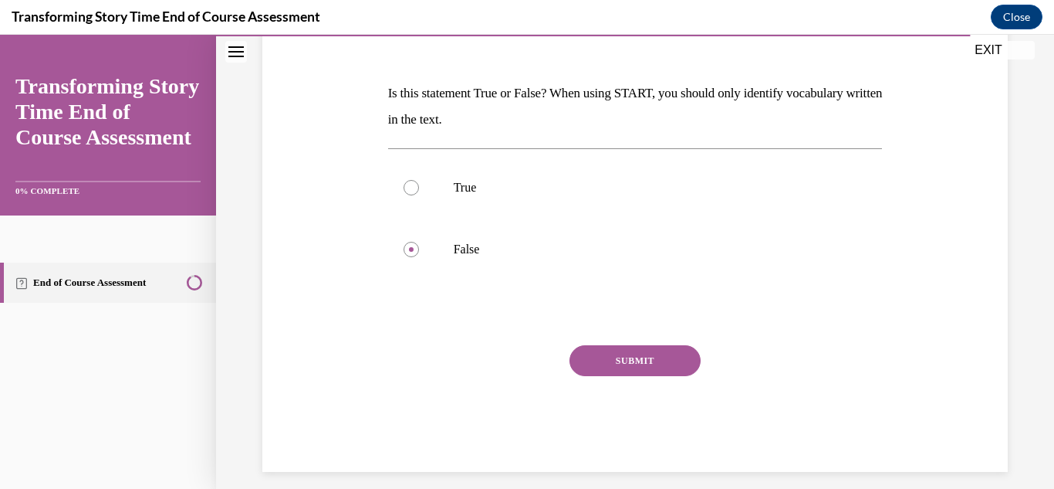
click at [630, 369] on button "SUBMIT" at bounding box center [635, 360] width 131 height 31
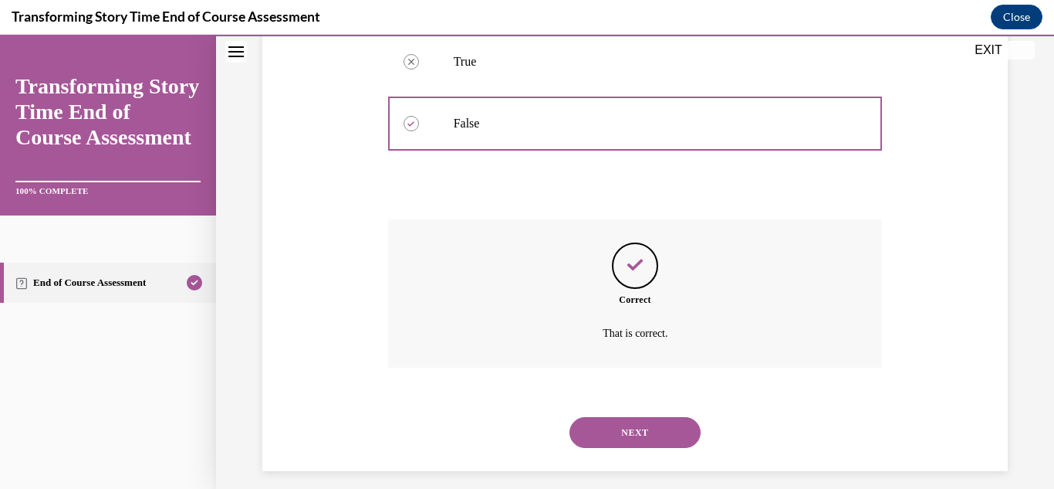
scroll to position [353, 0]
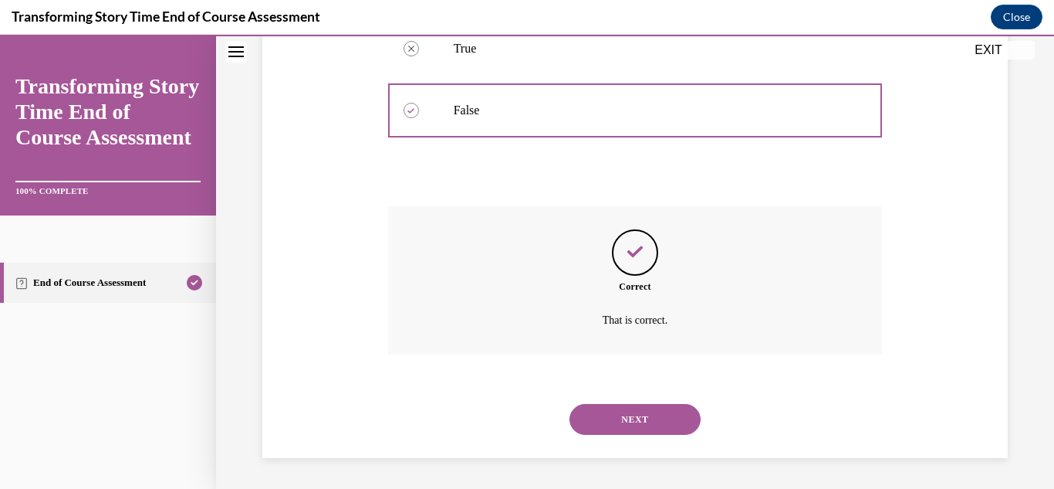
click at [643, 417] on button "NEXT" at bounding box center [635, 419] width 131 height 31
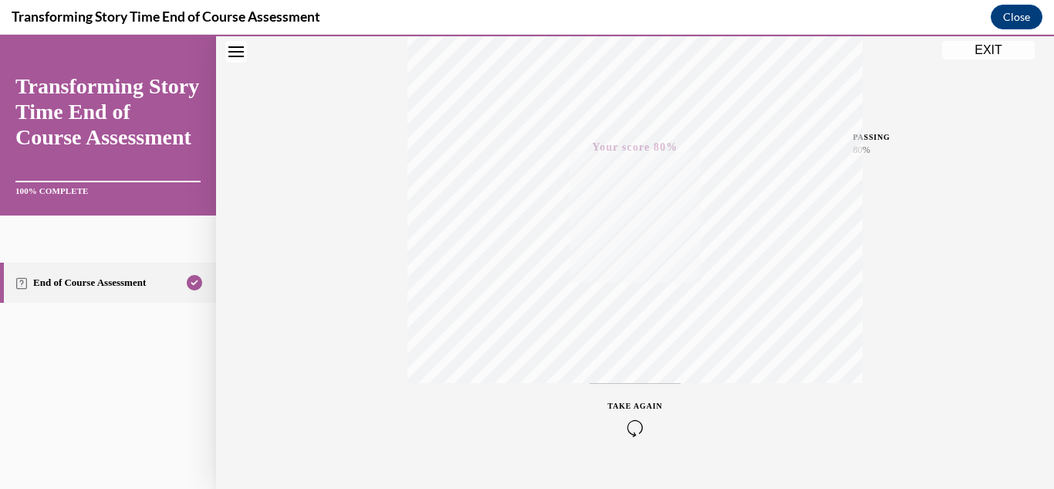
scroll to position [337, 0]
click at [1005, 46] on button "EXIT" at bounding box center [989, 50] width 93 height 19
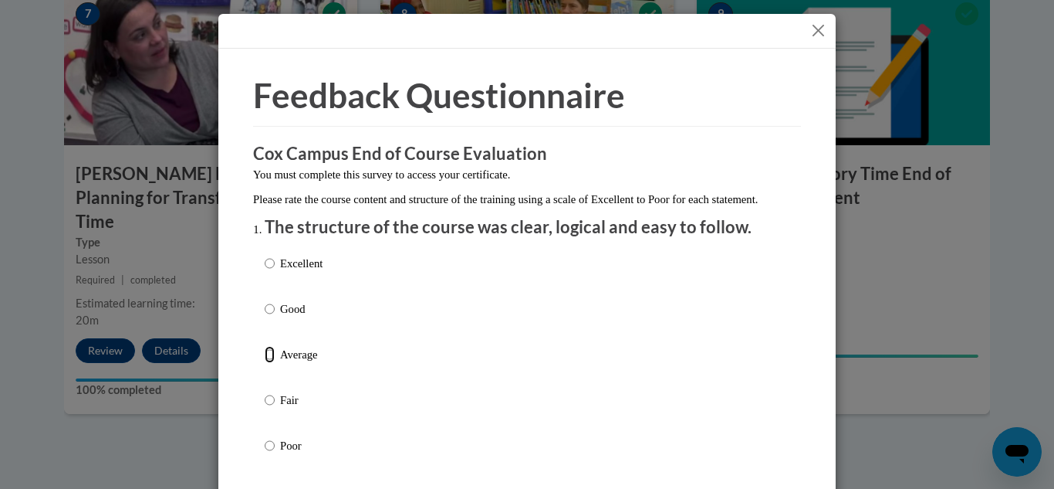
click at [271, 363] on input "Average" at bounding box center [270, 354] width 10 height 17
radio input "true"
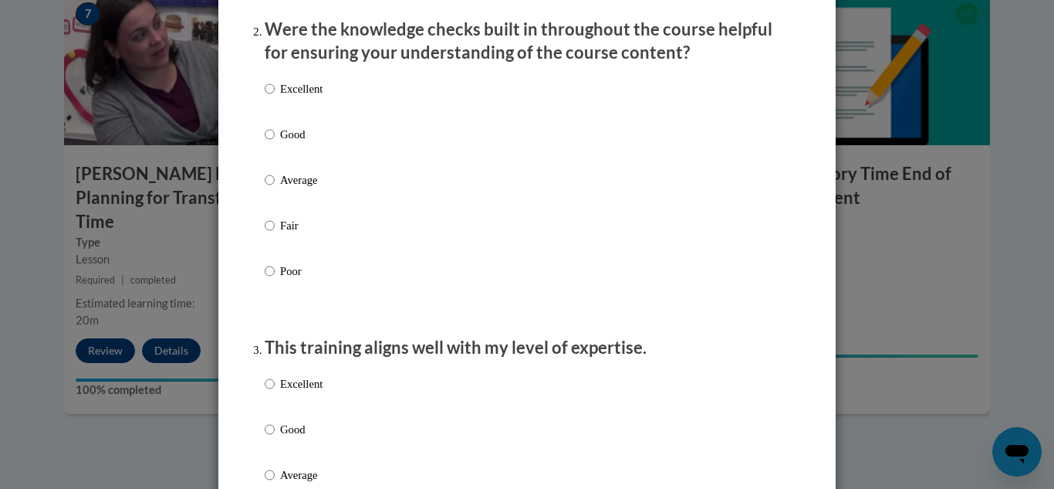
scroll to position [497, 0]
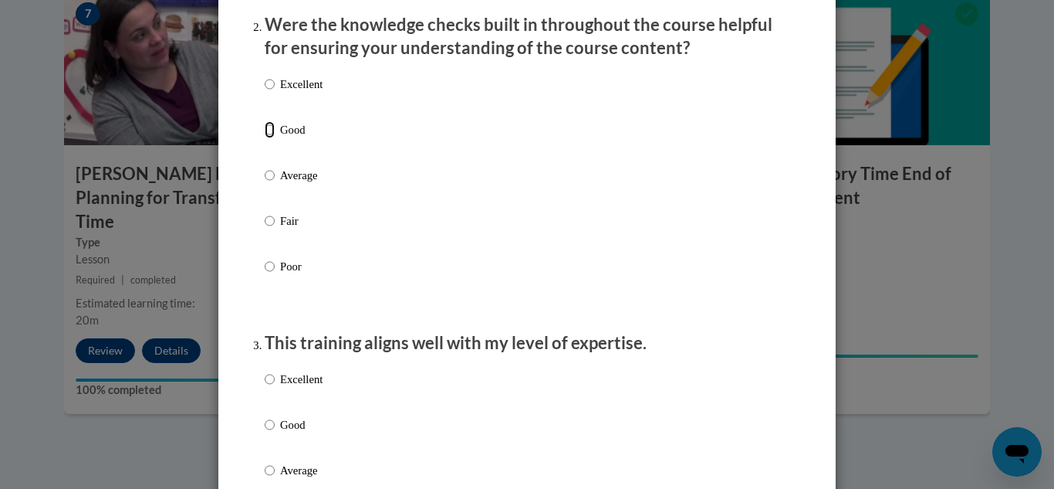
click at [270, 138] on input "Good" at bounding box center [270, 129] width 10 height 17
radio input "true"
click at [269, 433] on input "Good" at bounding box center [270, 424] width 10 height 17
radio input "true"
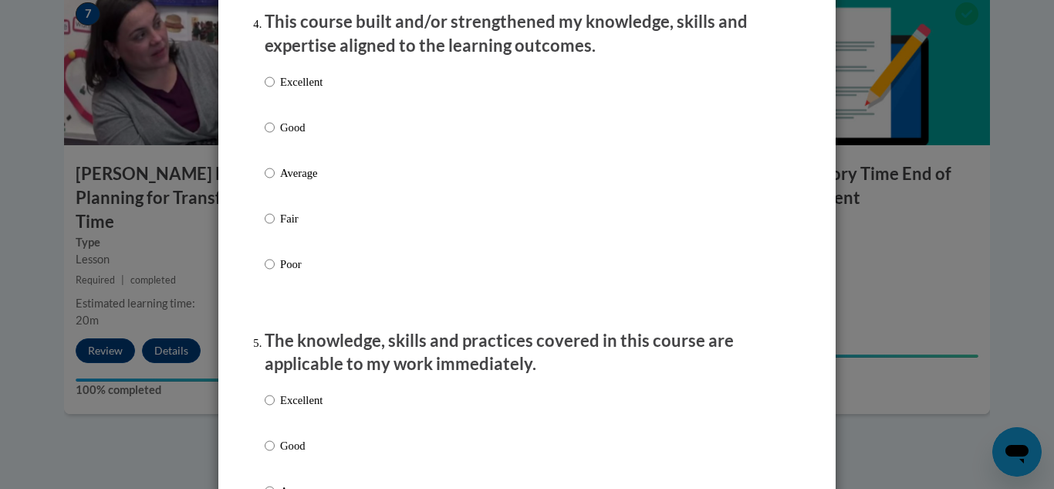
scroll to position [1129, 0]
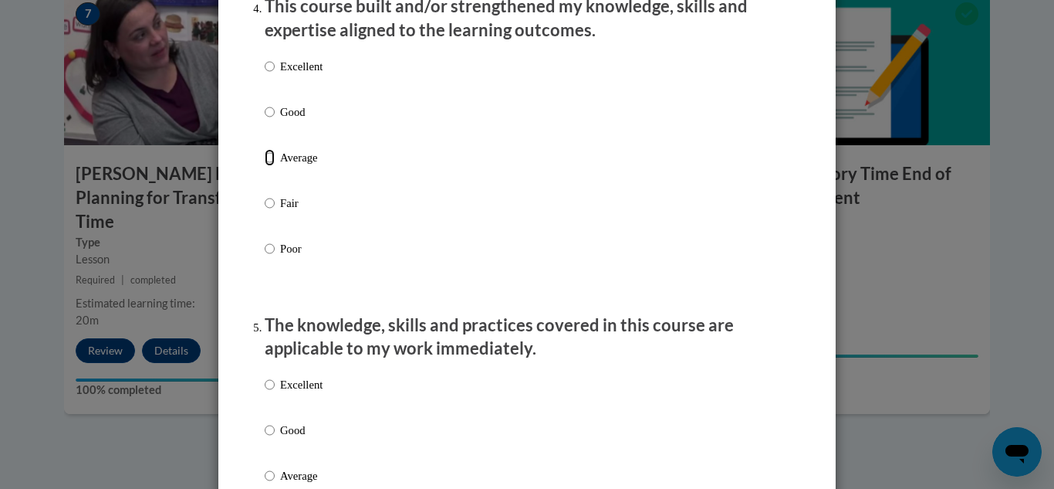
click at [273, 166] on input "Average" at bounding box center [270, 157] width 10 height 17
radio input "true"
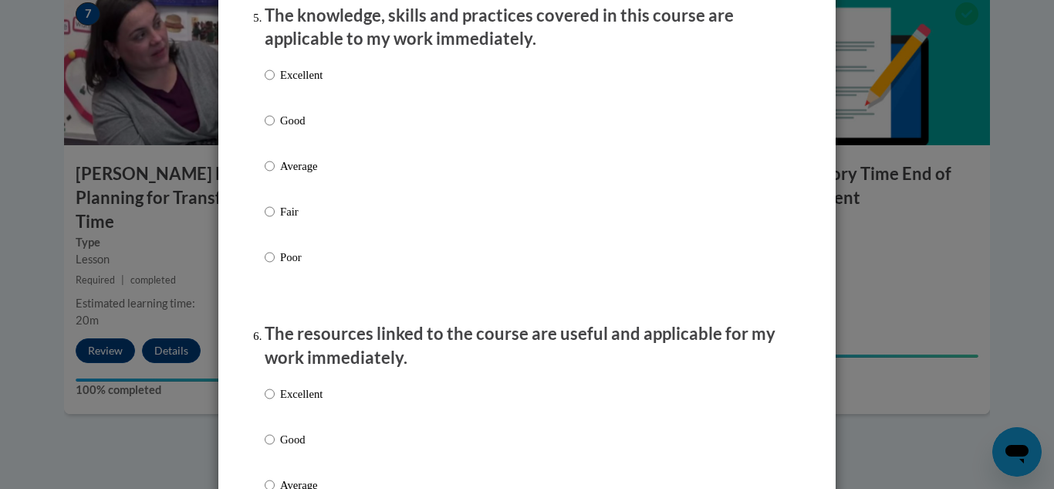
scroll to position [1448, 0]
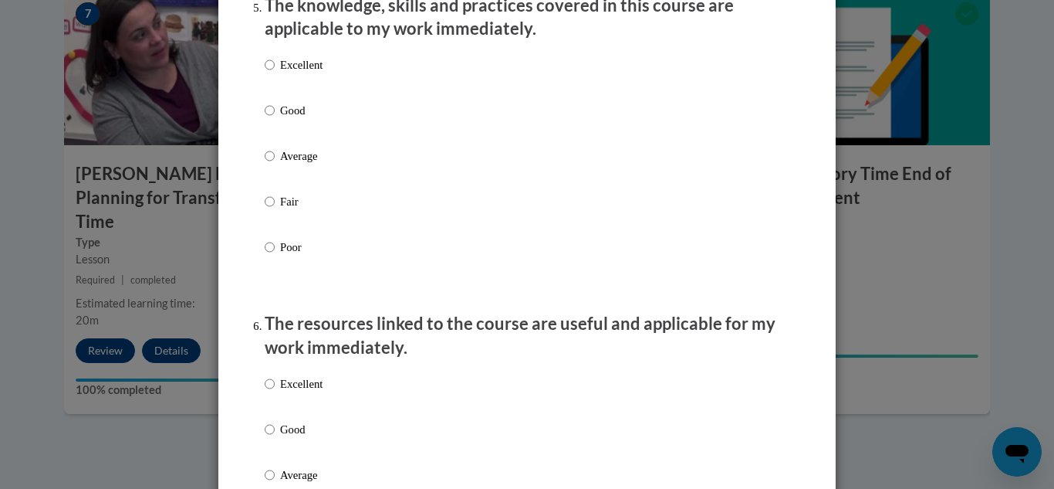
click at [275, 125] on label "Good" at bounding box center [294, 123] width 58 height 42
click at [275, 119] on input "Good" at bounding box center [270, 110] width 10 height 17
radio input "true"
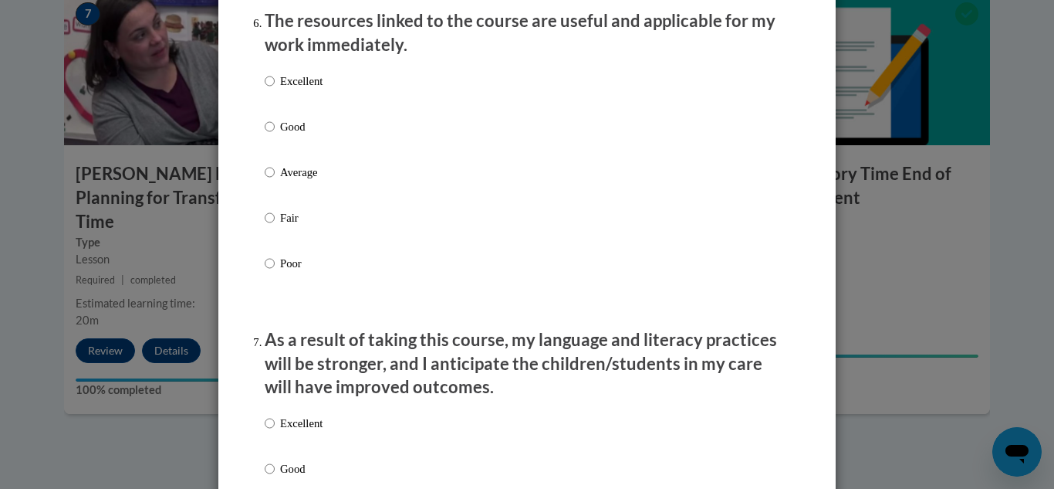
scroll to position [1762, 0]
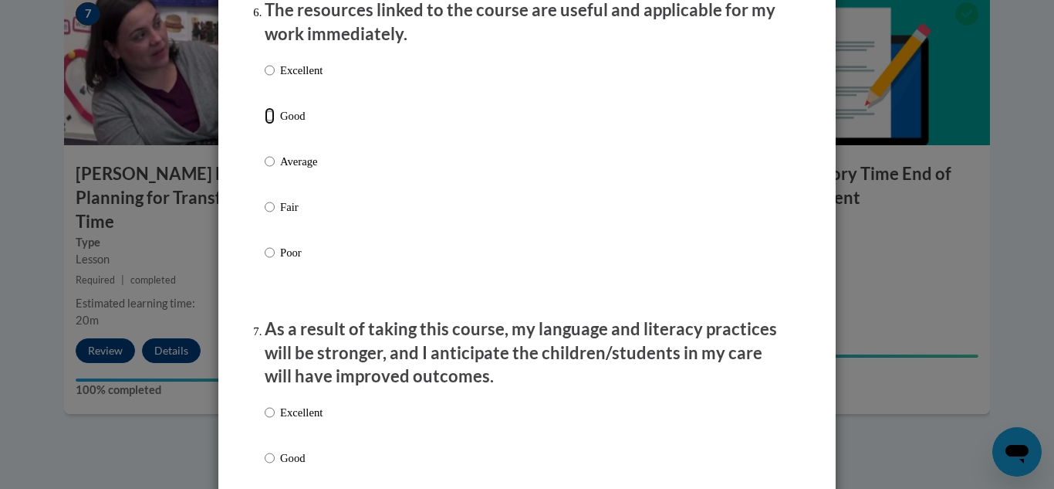
click at [266, 124] on input "Good" at bounding box center [270, 115] width 10 height 17
radio input "true"
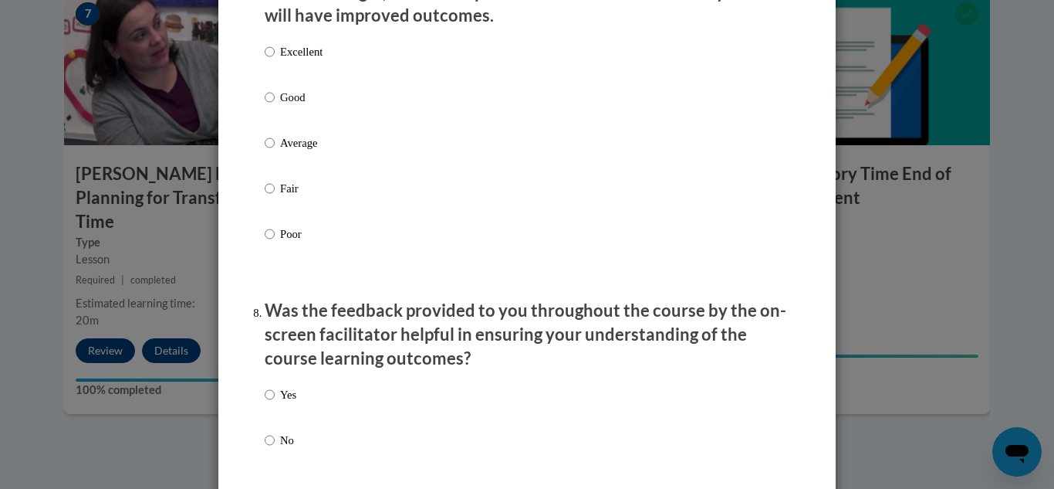
scroll to position [2127, 0]
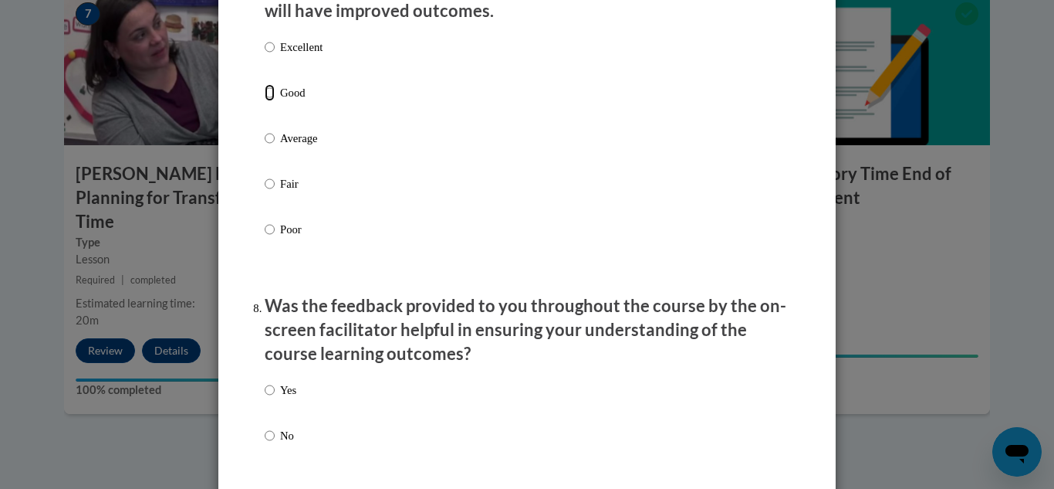
click at [269, 101] on input "Good" at bounding box center [270, 92] width 10 height 17
radio input "true"
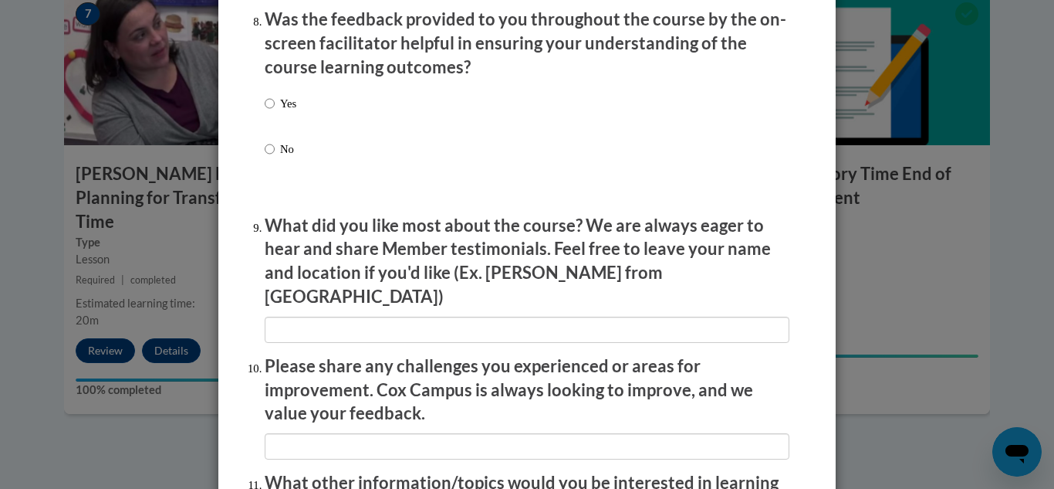
scroll to position [2418, 0]
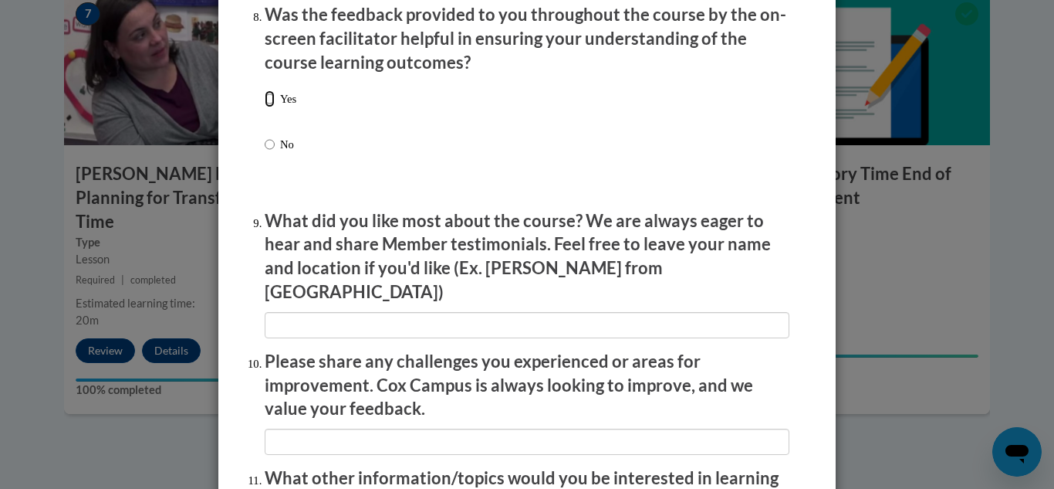
click at [272, 107] on input "Yes" at bounding box center [270, 98] width 10 height 17
radio input "true"
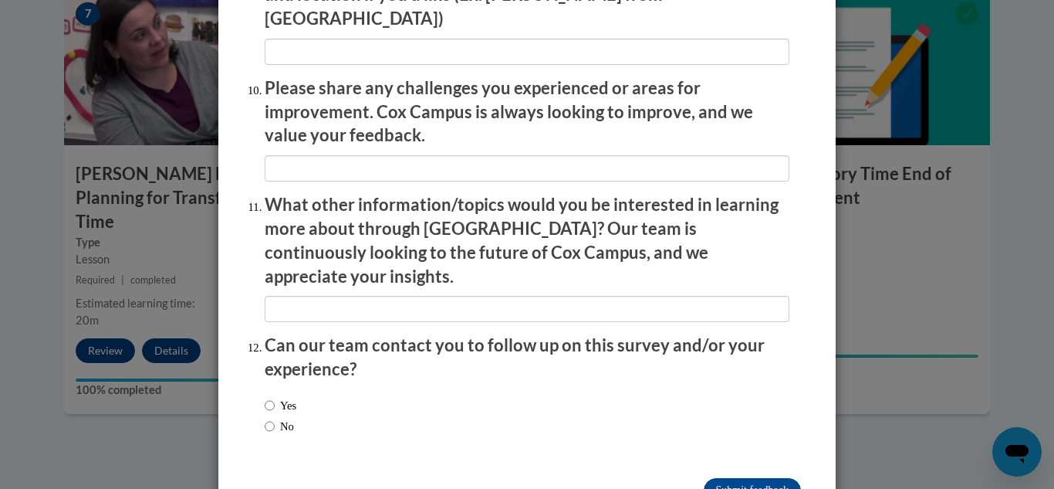
scroll to position [2701, 0]
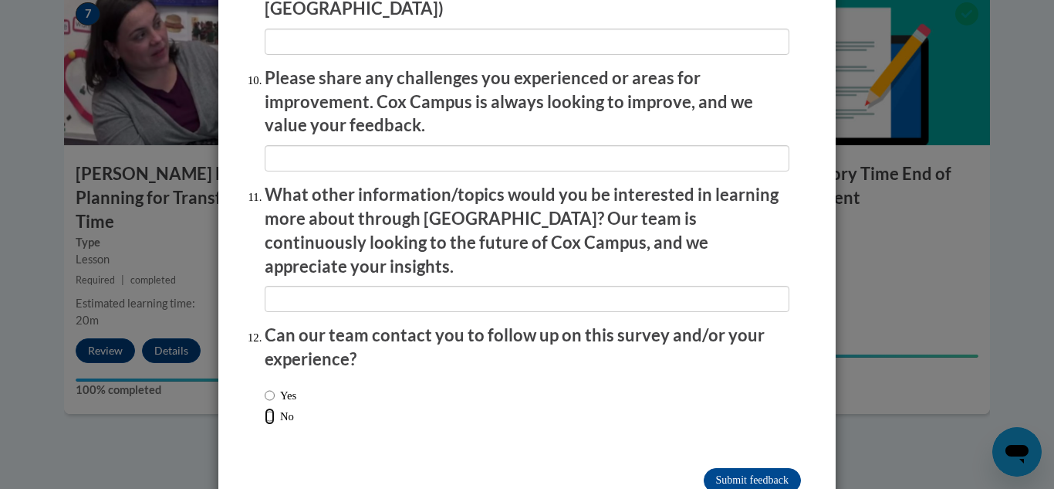
click at [269, 408] on input "No" at bounding box center [270, 416] width 10 height 17
radio input "true"
click at [729, 468] on input "Submit feedback" at bounding box center [752, 480] width 97 height 25
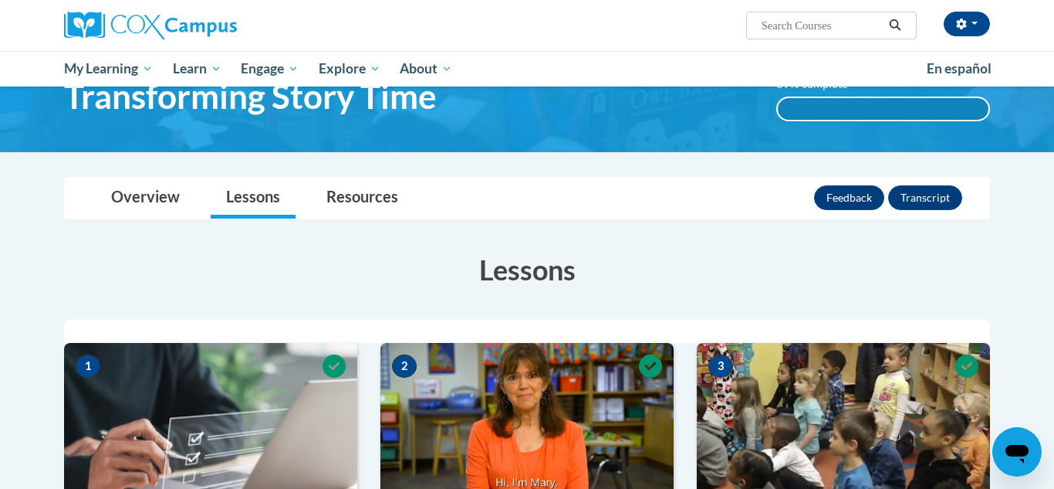
scroll to position [80, 0]
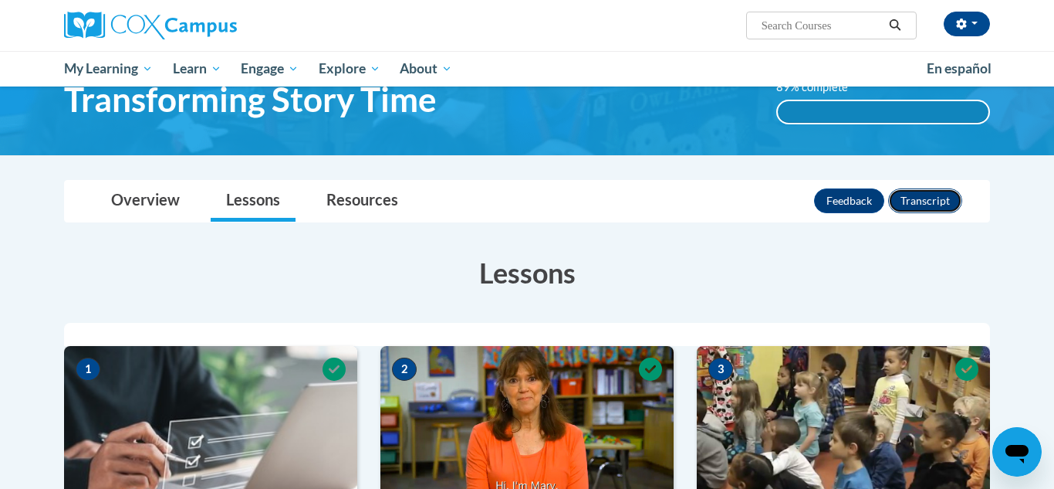
click at [918, 198] on button "Transcript" at bounding box center [926, 200] width 74 height 25
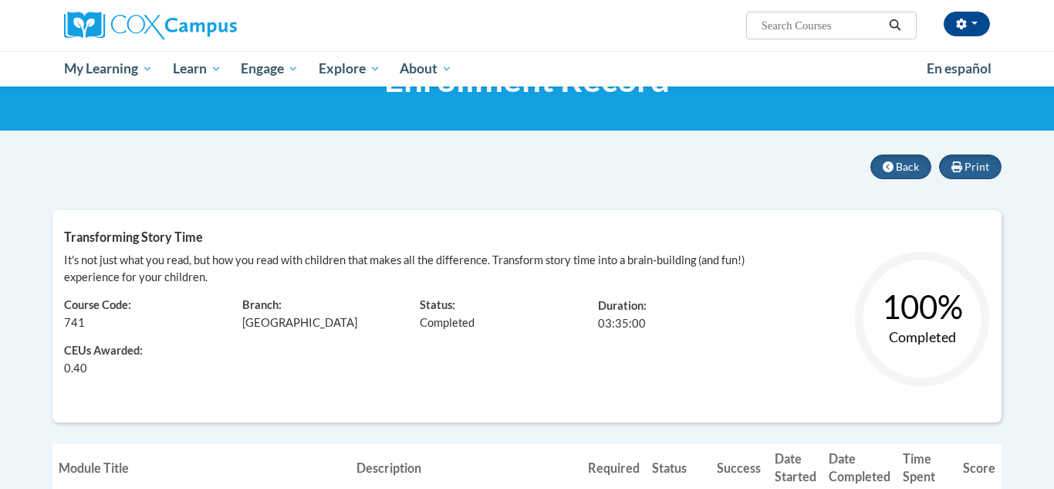
scroll to position [66, 0]
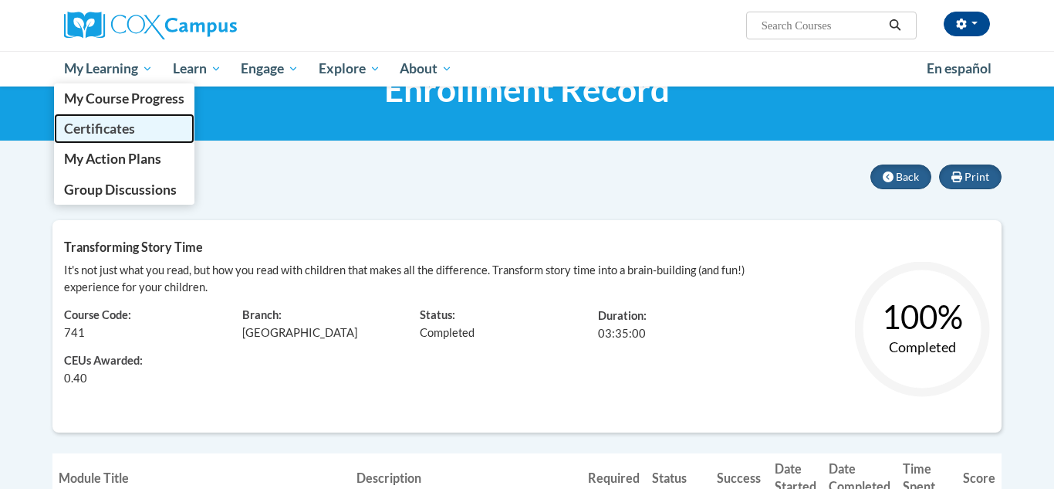
click at [127, 131] on span "Certificates" at bounding box center [99, 128] width 71 height 16
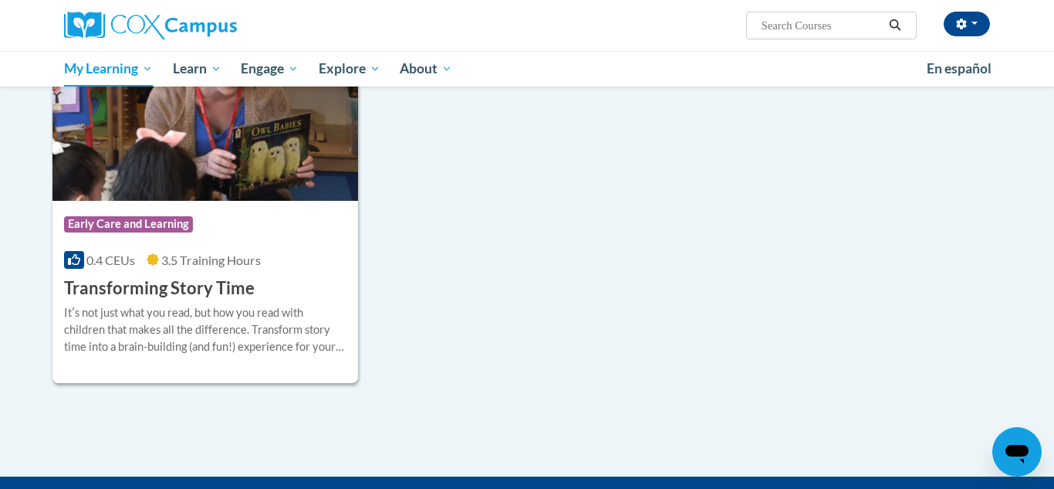
scroll to position [700, 0]
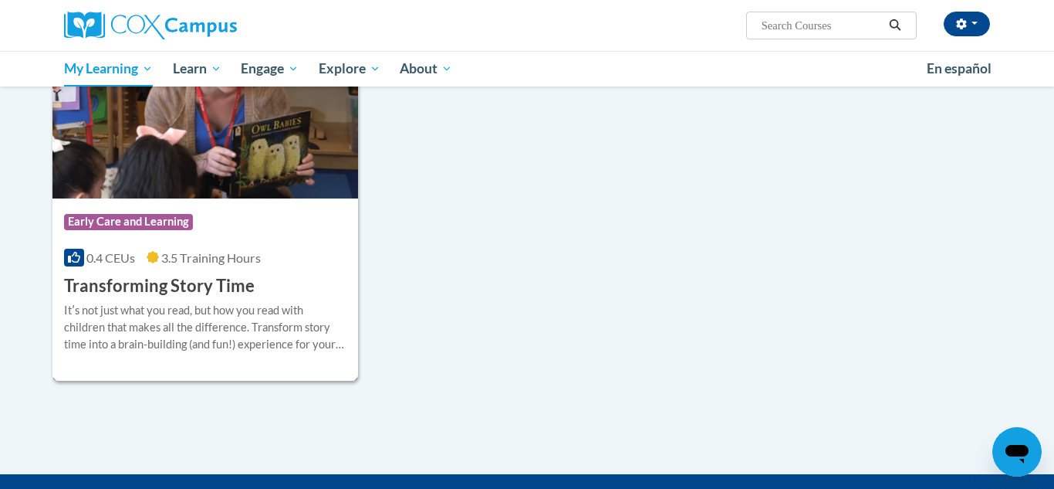
click at [207, 296] on h3 "Transforming Story Time" at bounding box center [159, 286] width 191 height 24
